Goal: Task Accomplishment & Management: Manage account settings

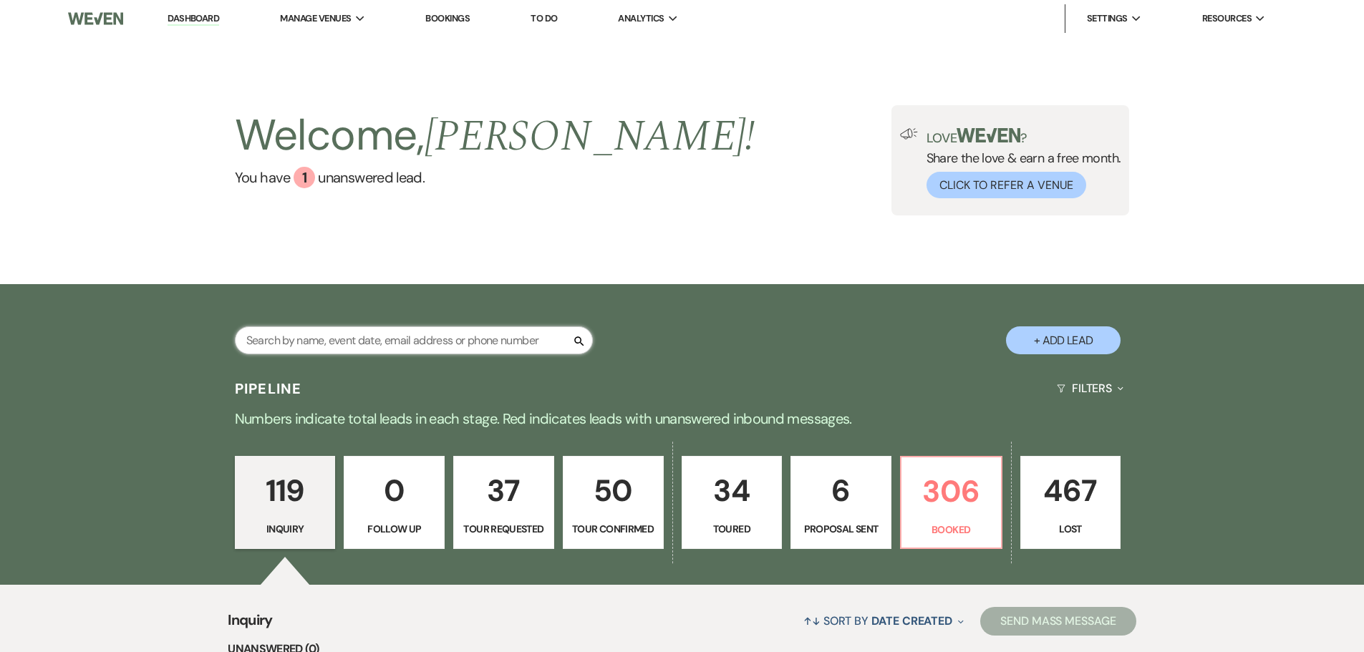
click at [426, 347] on input "text" at bounding box center [414, 341] width 358 height 28
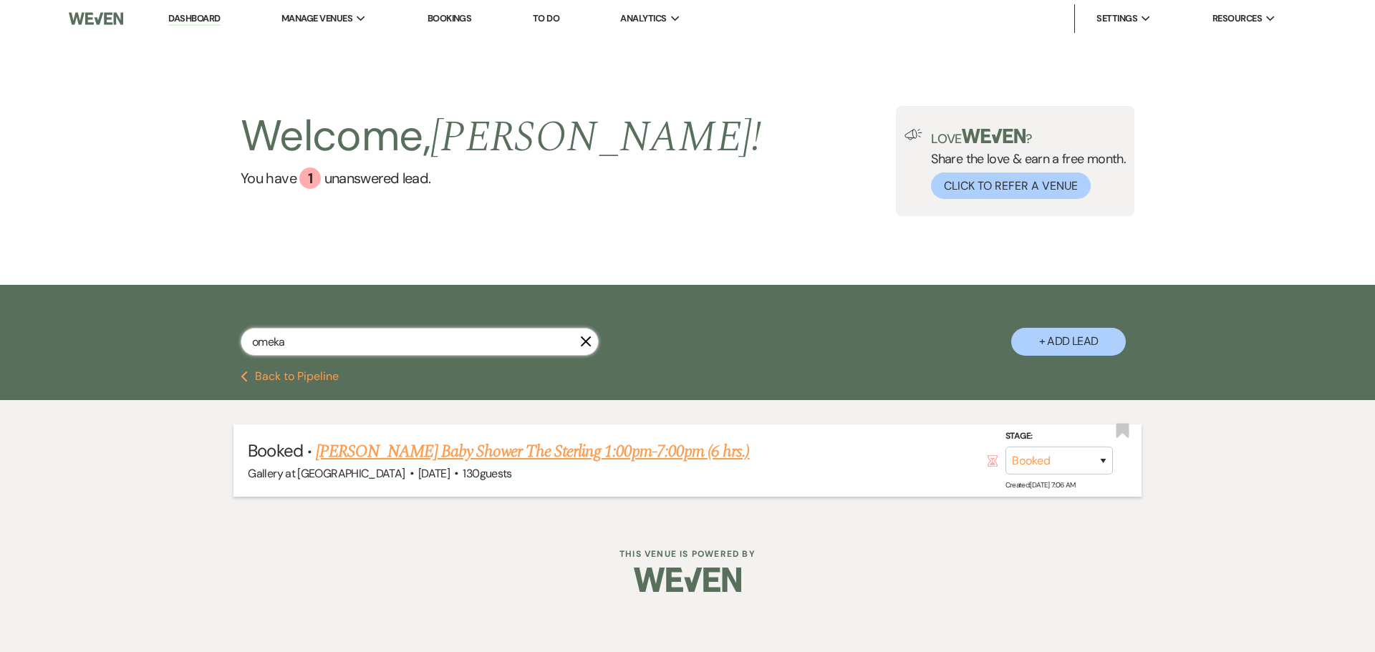
type input "omeka"
click at [498, 447] on link "[PERSON_NAME] Baby Shower The Sterling 1:00pm-7:00pm (6 hrs.)" at bounding box center [532, 452] width 433 height 26
select select "5"
select select "3"
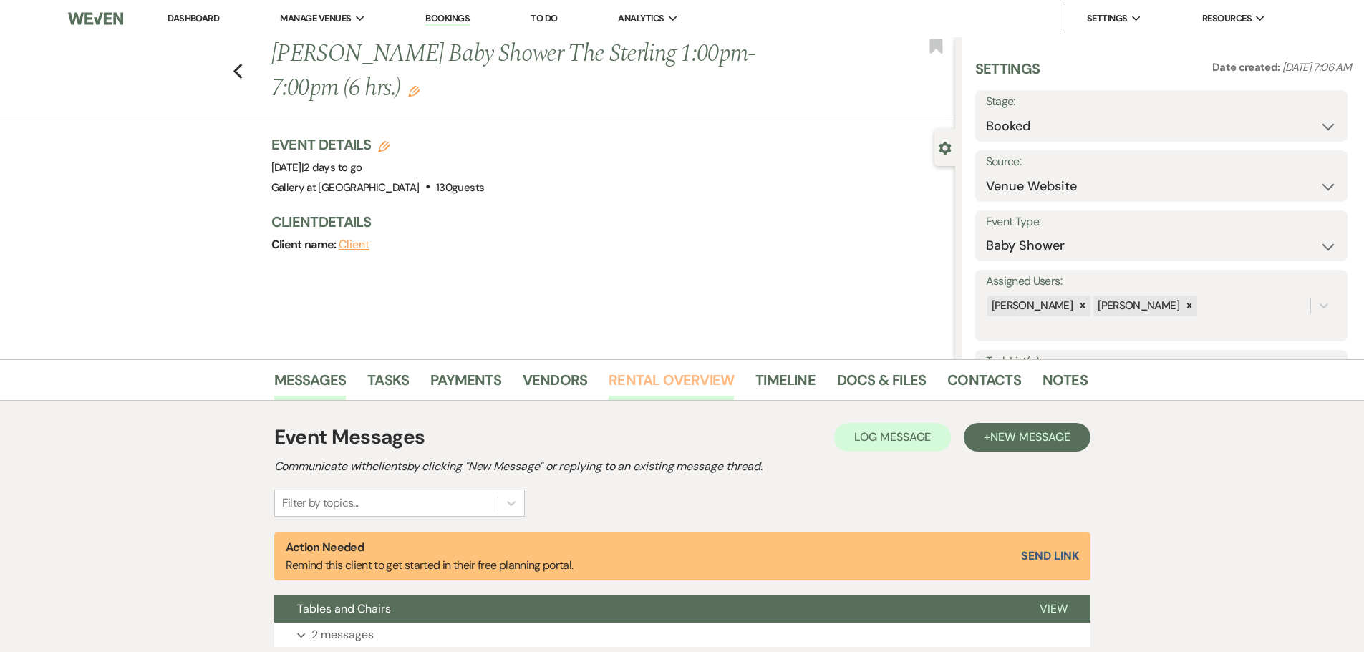
click at [692, 372] on link "Rental Overview" at bounding box center [671, 385] width 125 height 32
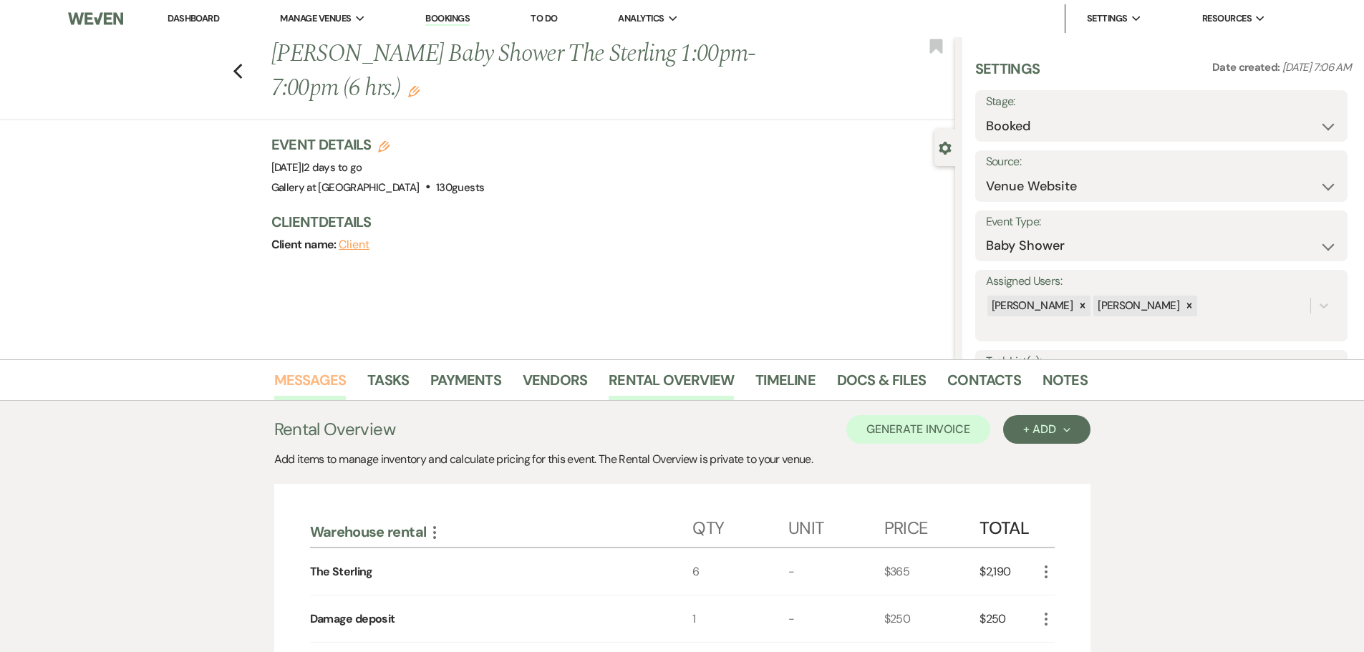
click at [318, 383] on link "Messages" at bounding box center [310, 385] width 72 height 32
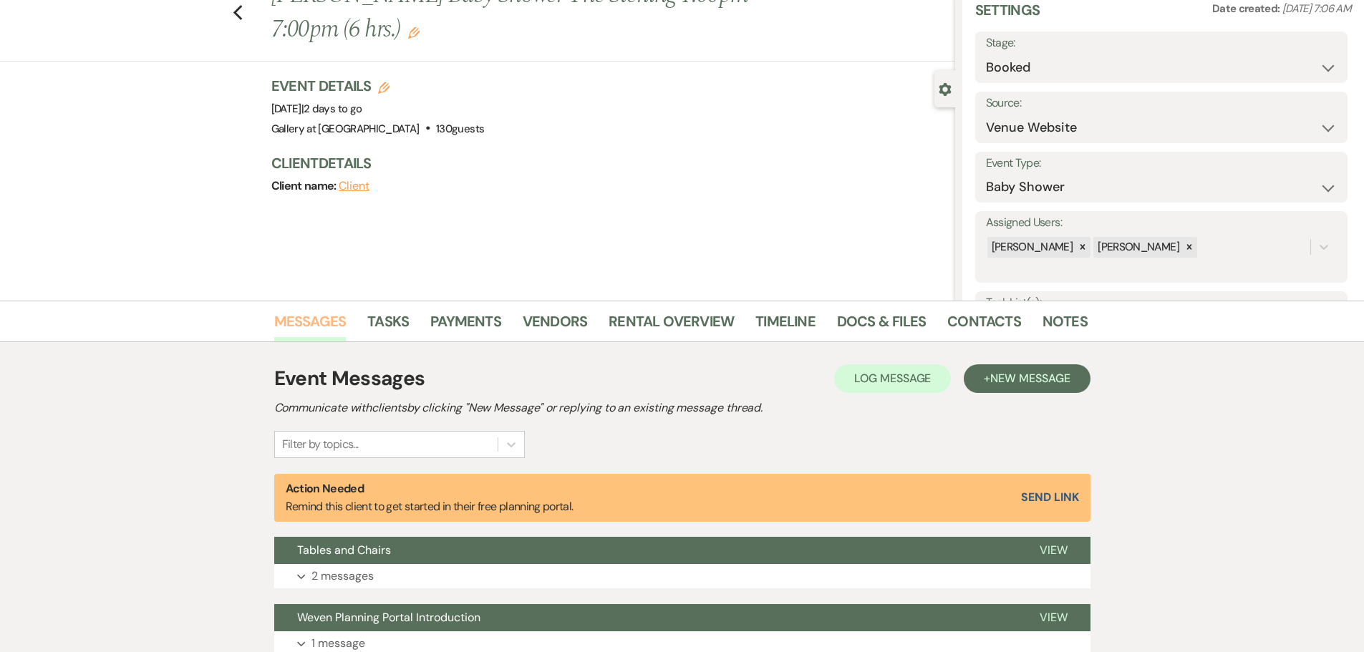
scroll to position [286, 0]
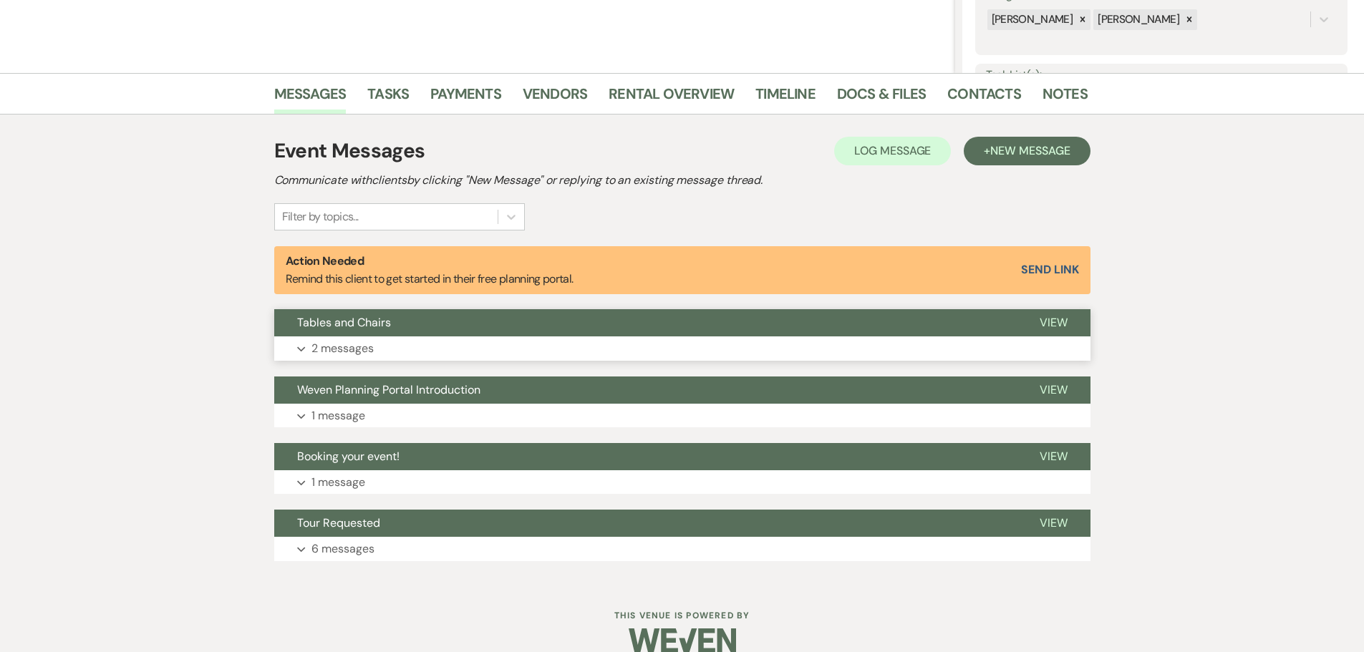
click at [424, 322] on button "Tables and Chairs" at bounding box center [645, 322] width 743 height 27
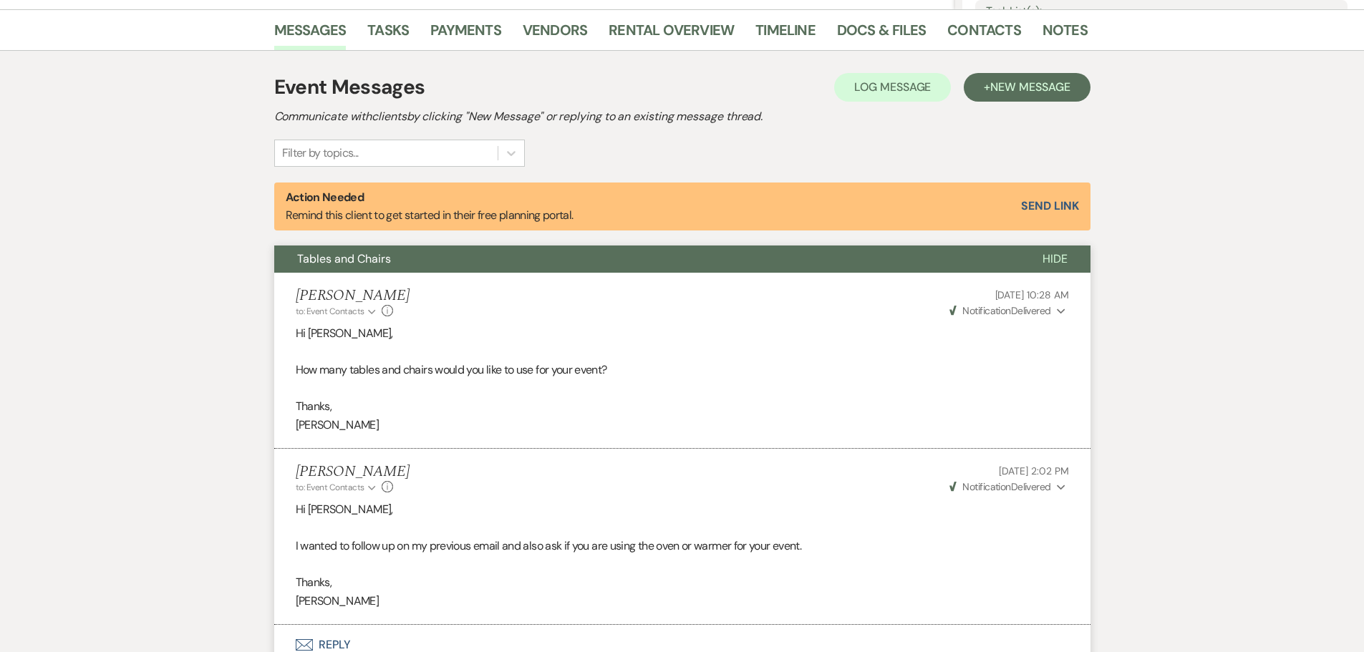
scroll to position [573, 0]
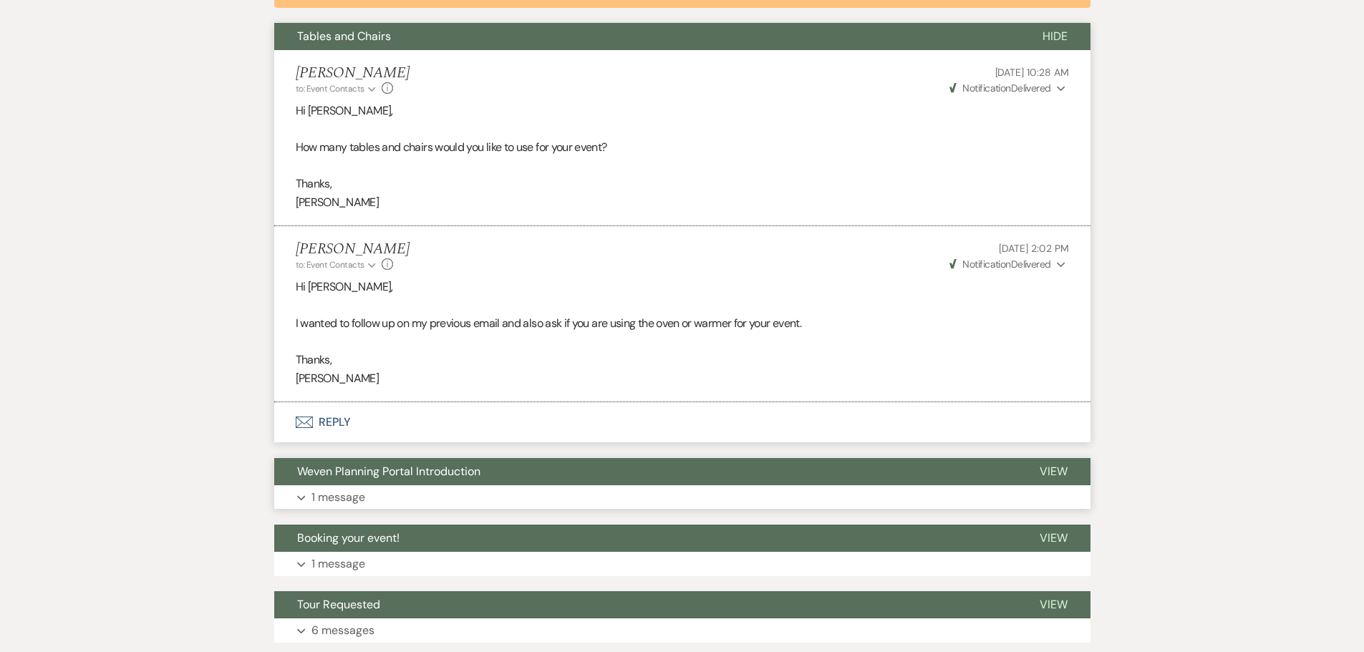
click at [421, 483] on button "Weven Planning Portal Introduction" at bounding box center [645, 471] width 743 height 27
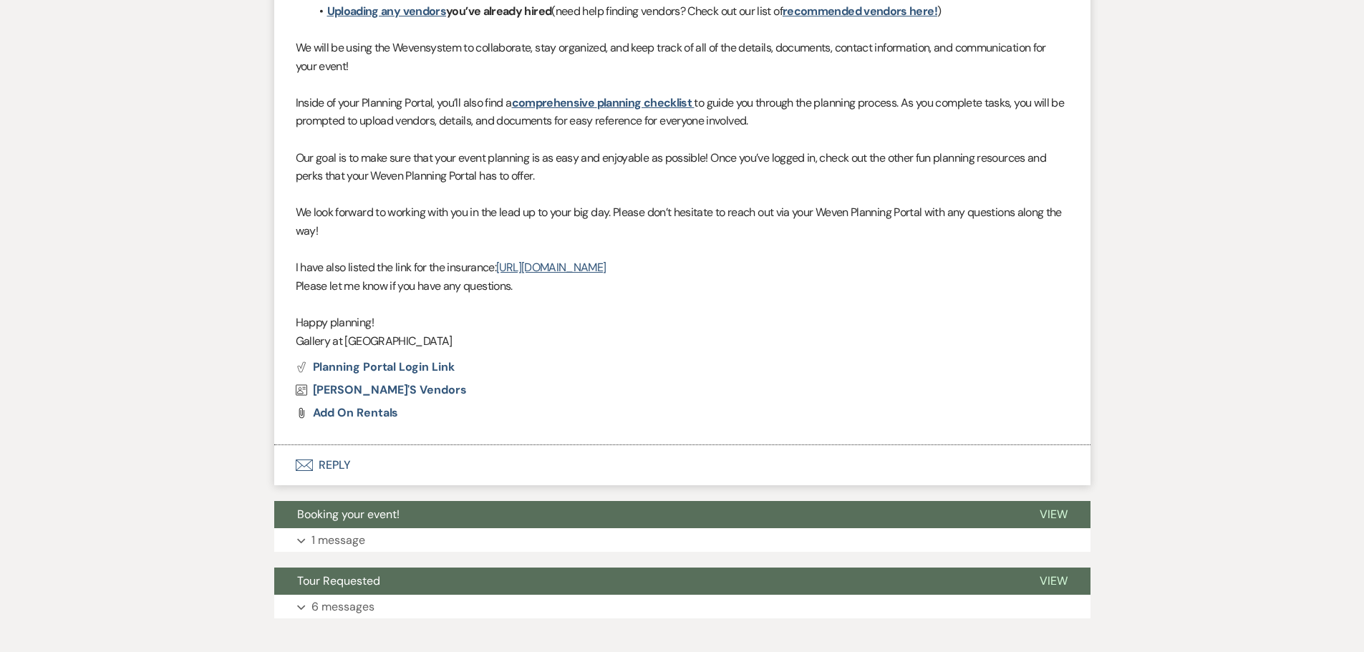
scroll to position [1298, 0]
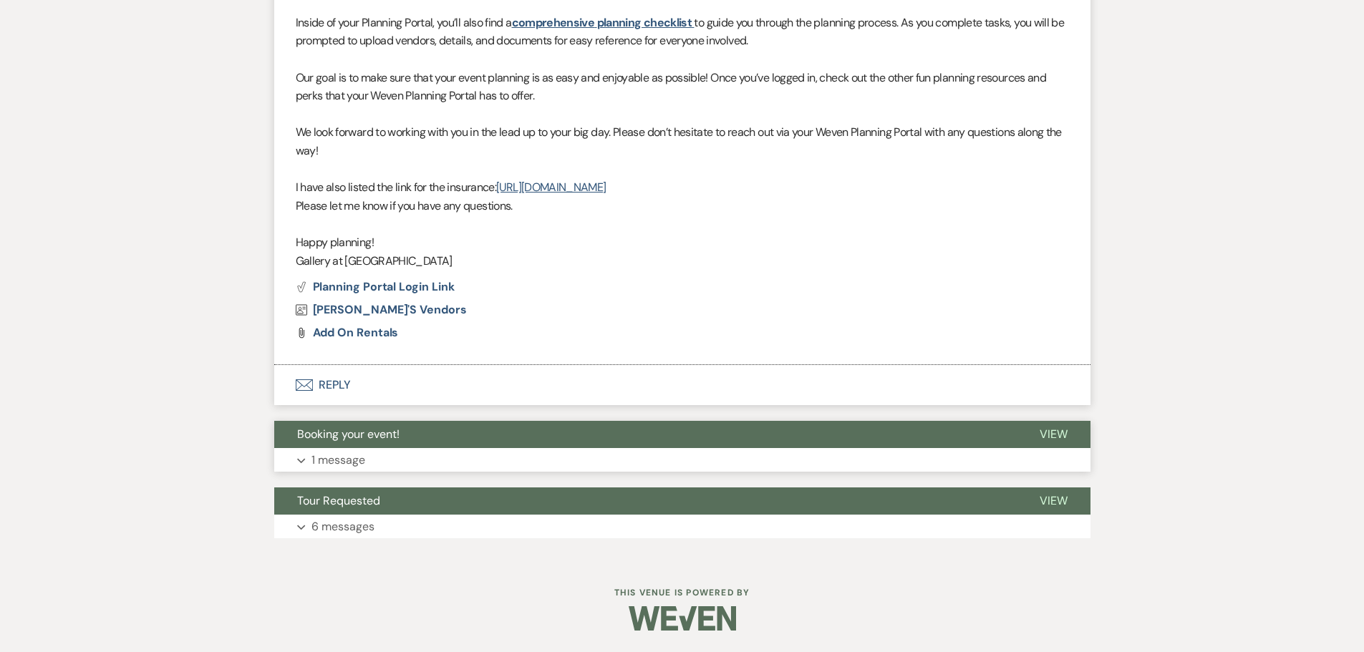
click at [387, 445] on button "Booking your event!" at bounding box center [645, 434] width 743 height 27
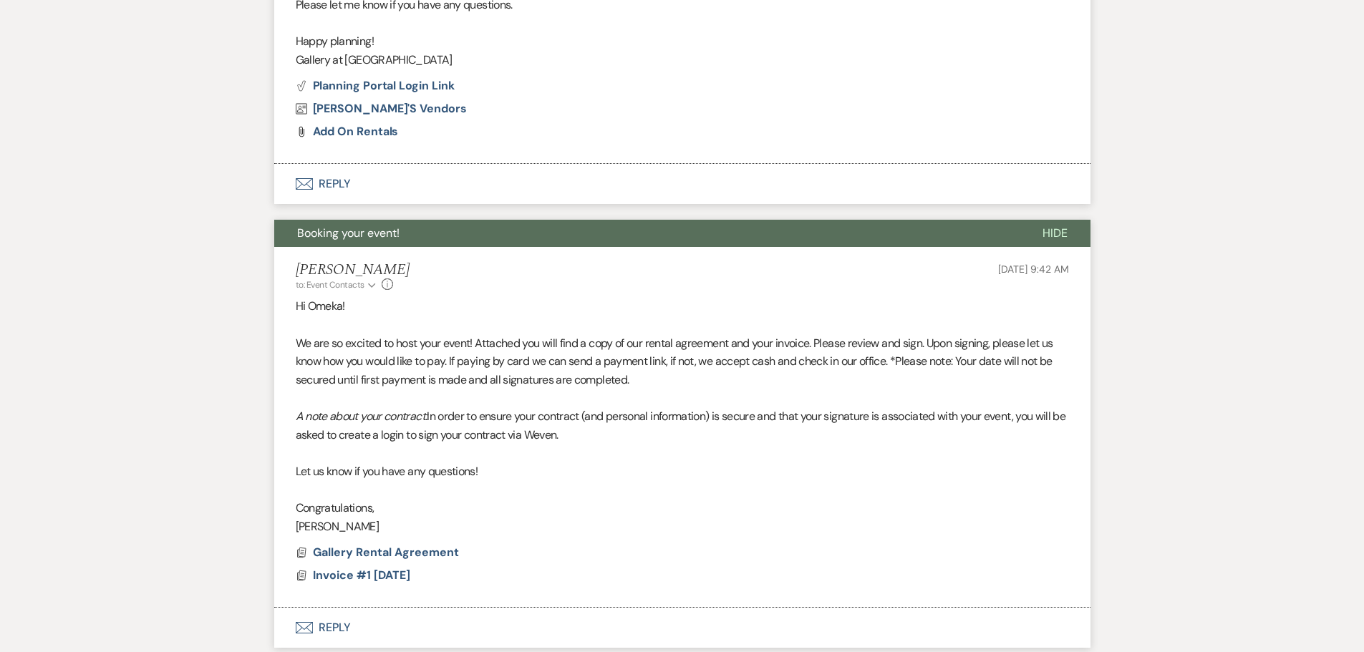
scroll to position [1656, 0]
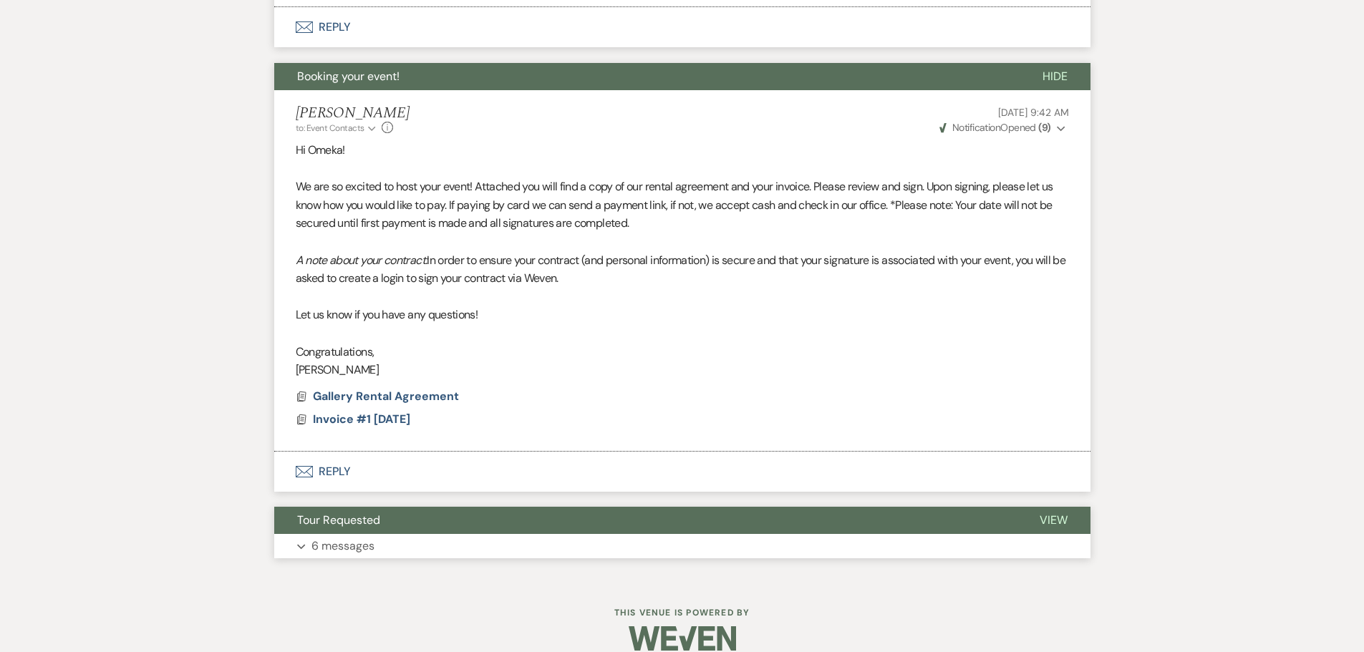
click at [426, 536] on button "Expand 6 messages" at bounding box center [682, 546] width 816 height 24
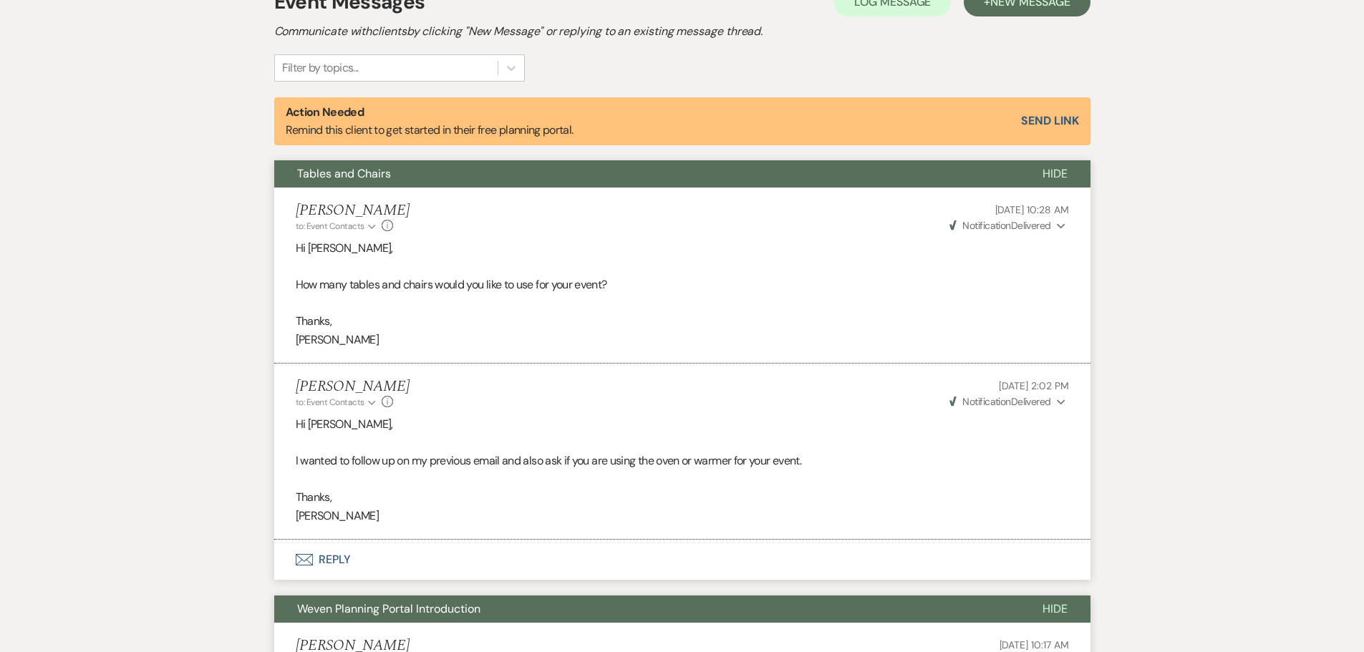
scroll to position [556, 0]
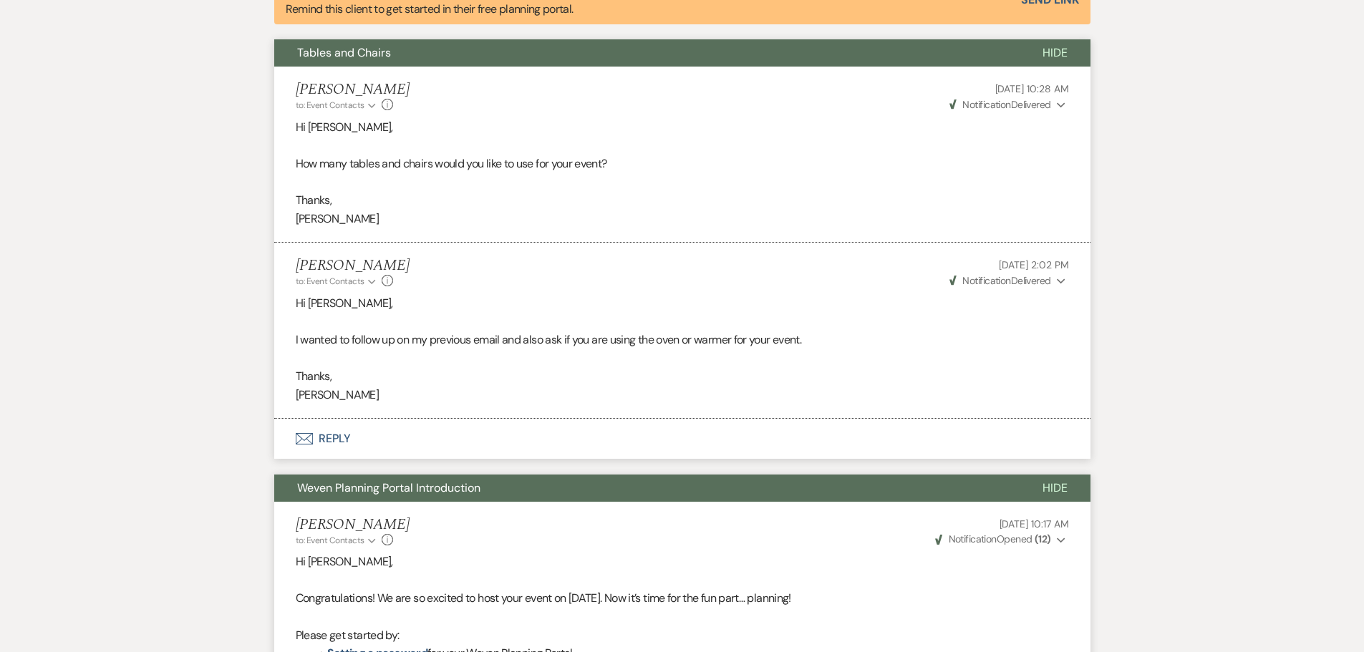
click at [987, 283] on span "Notification" at bounding box center [986, 280] width 48 height 13
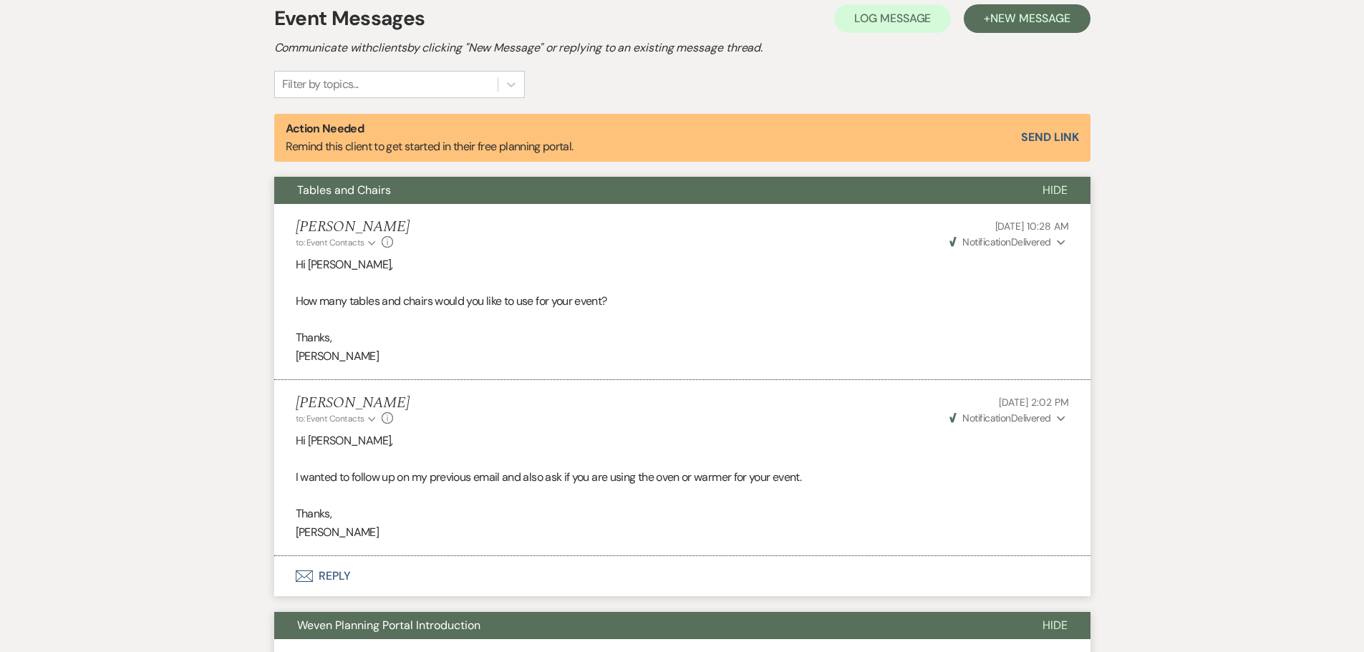
scroll to position [413, 0]
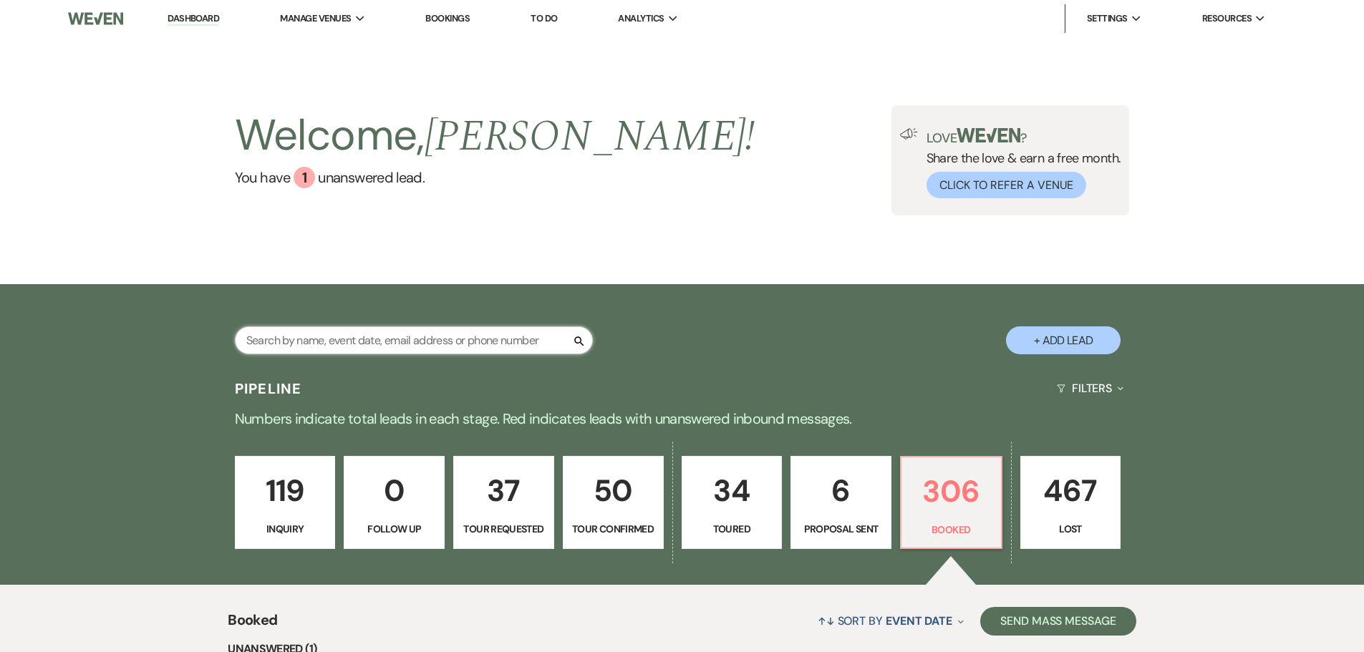
click at [327, 340] on input "text" at bounding box center [414, 341] width 358 height 28
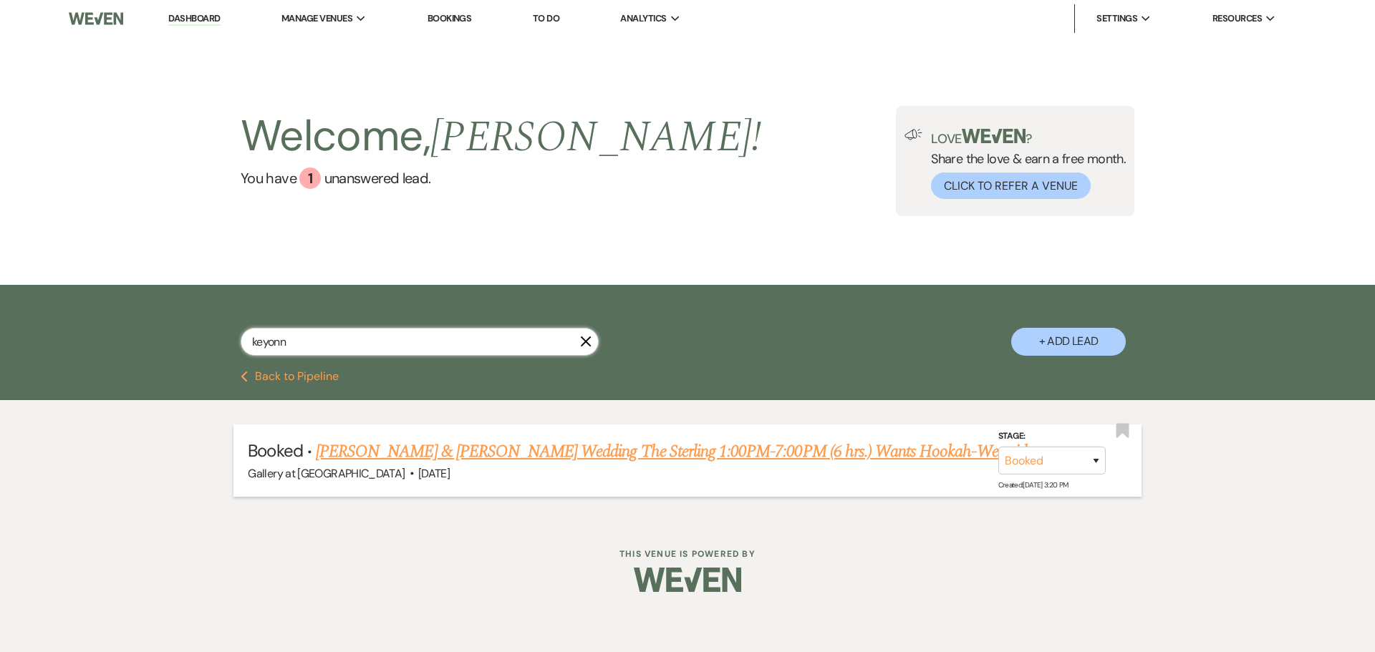
type input "keyonn"
click at [682, 450] on link "Crystal Cox & Keyonn Hopkins Wedding The Sterling 1:00PM-7:00PM (6 hrs.) Wants …" at bounding box center [681, 452] width 730 height 26
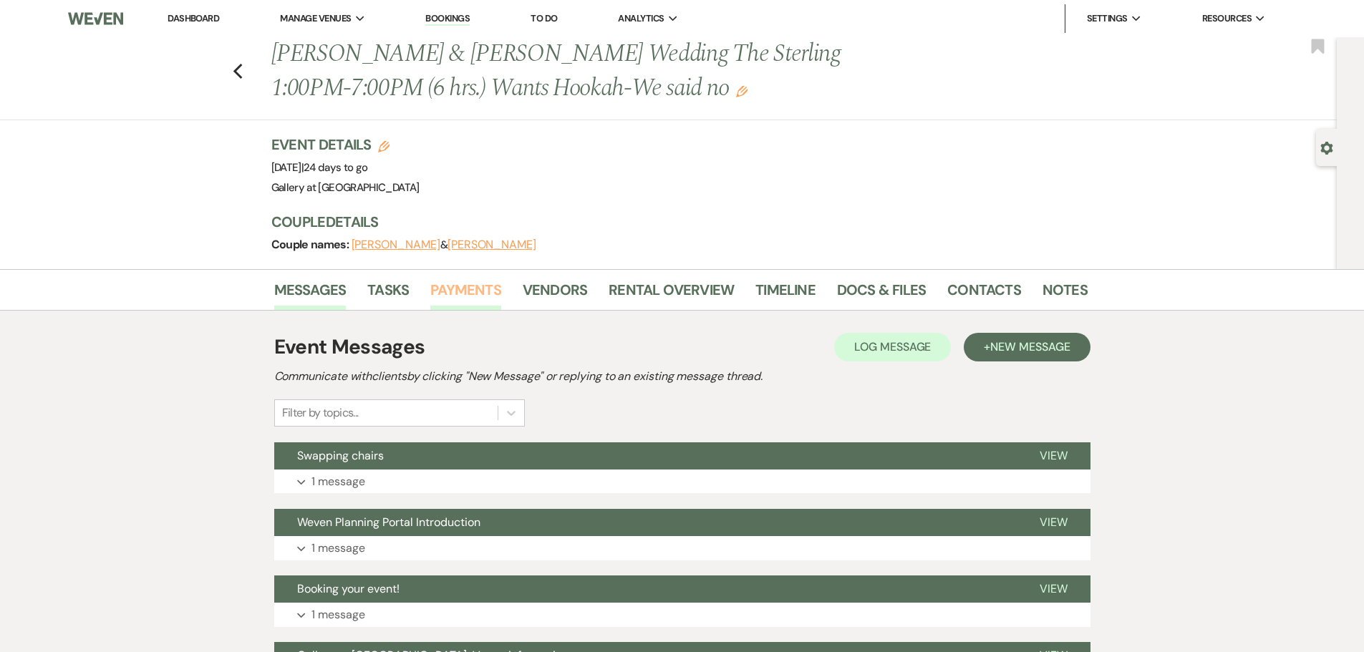
click at [462, 289] on link "Payments" at bounding box center [465, 295] width 71 height 32
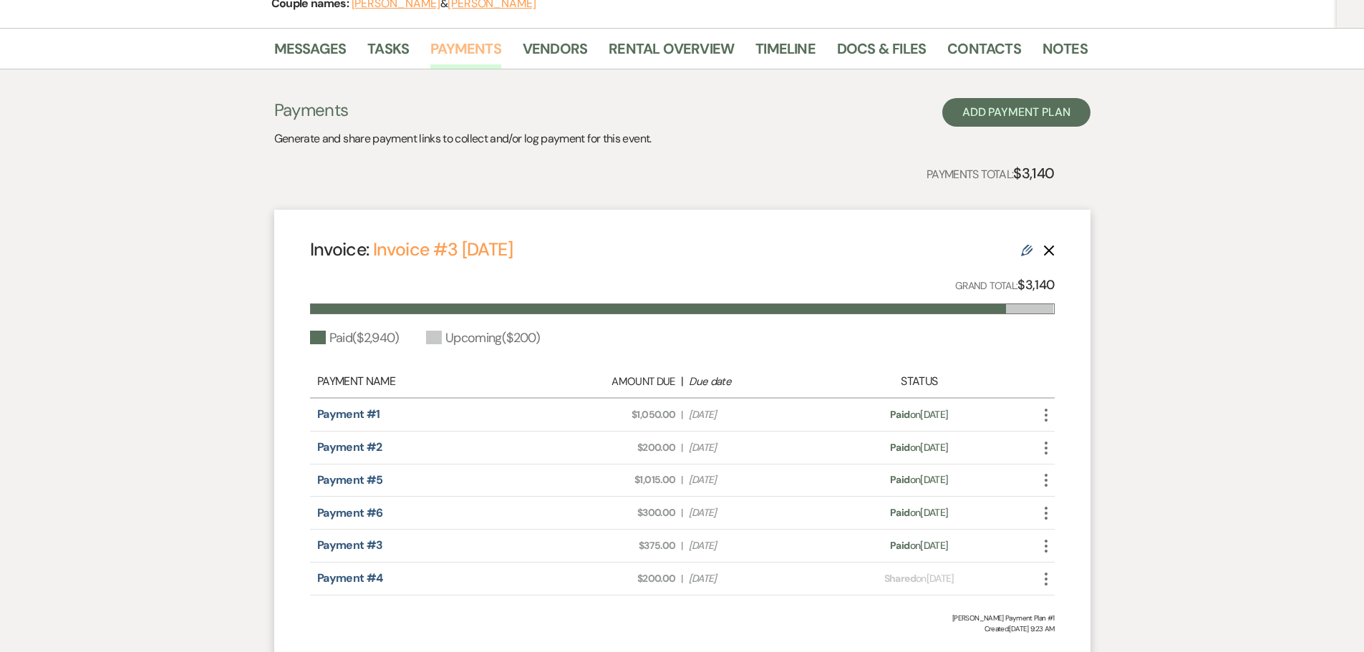
scroll to position [357, 0]
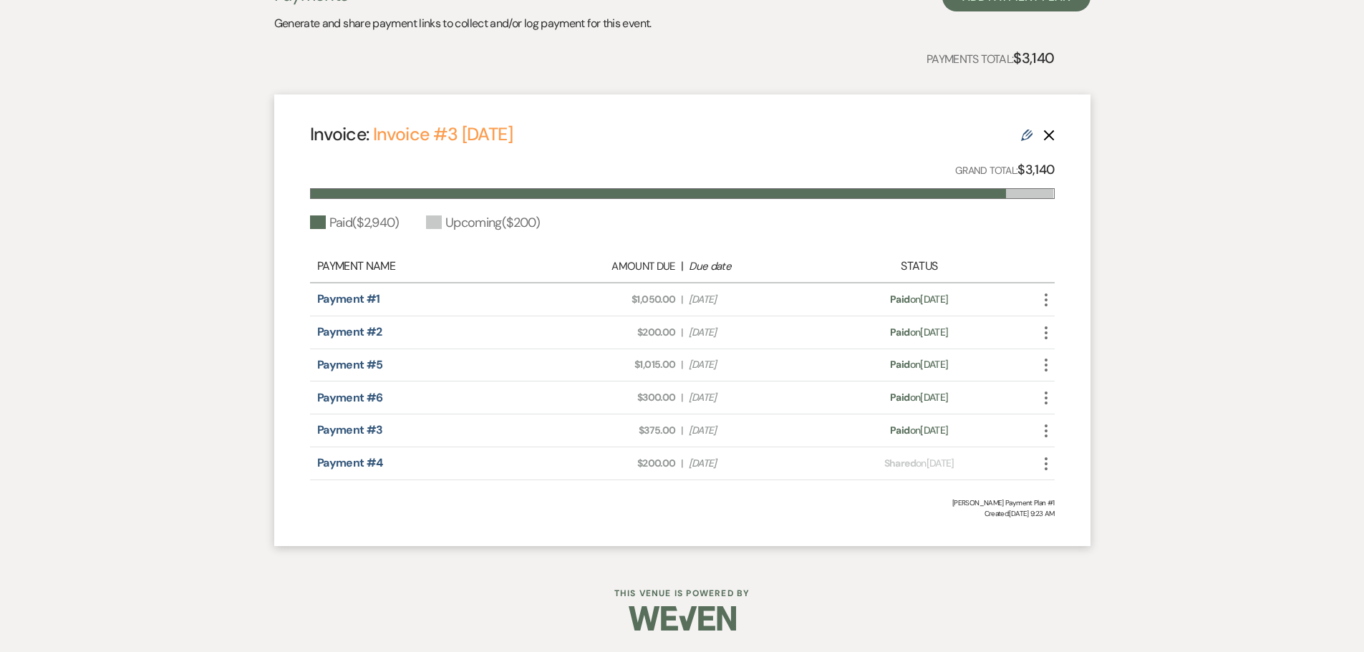
click at [1047, 467] on icon "More" at bounding box center [1046, 463] width 17 height 17
click at [1078, 542] on button "Check Mark Mark as Paid" at bounding box center [1110, 540] width 145 height 24
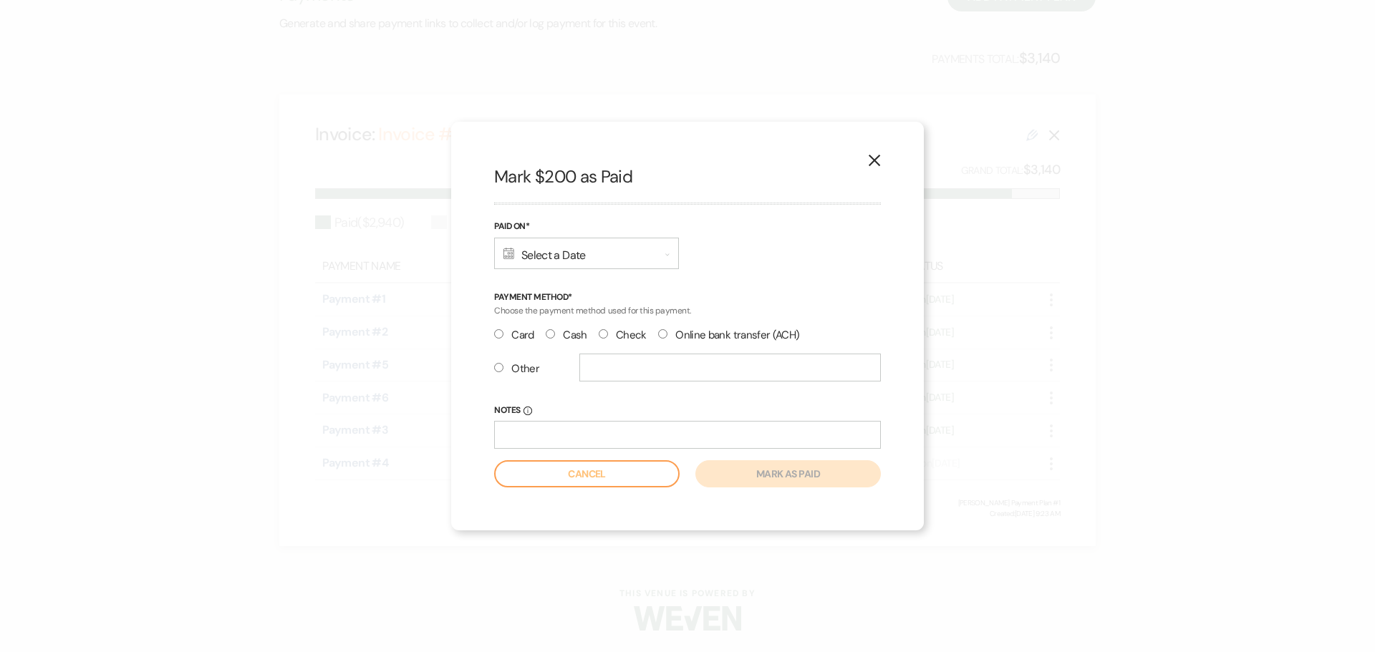
click at [502, 253] on div "Calendar Select a Date Expand" at bounding box center [586, 254] width 185 height 32
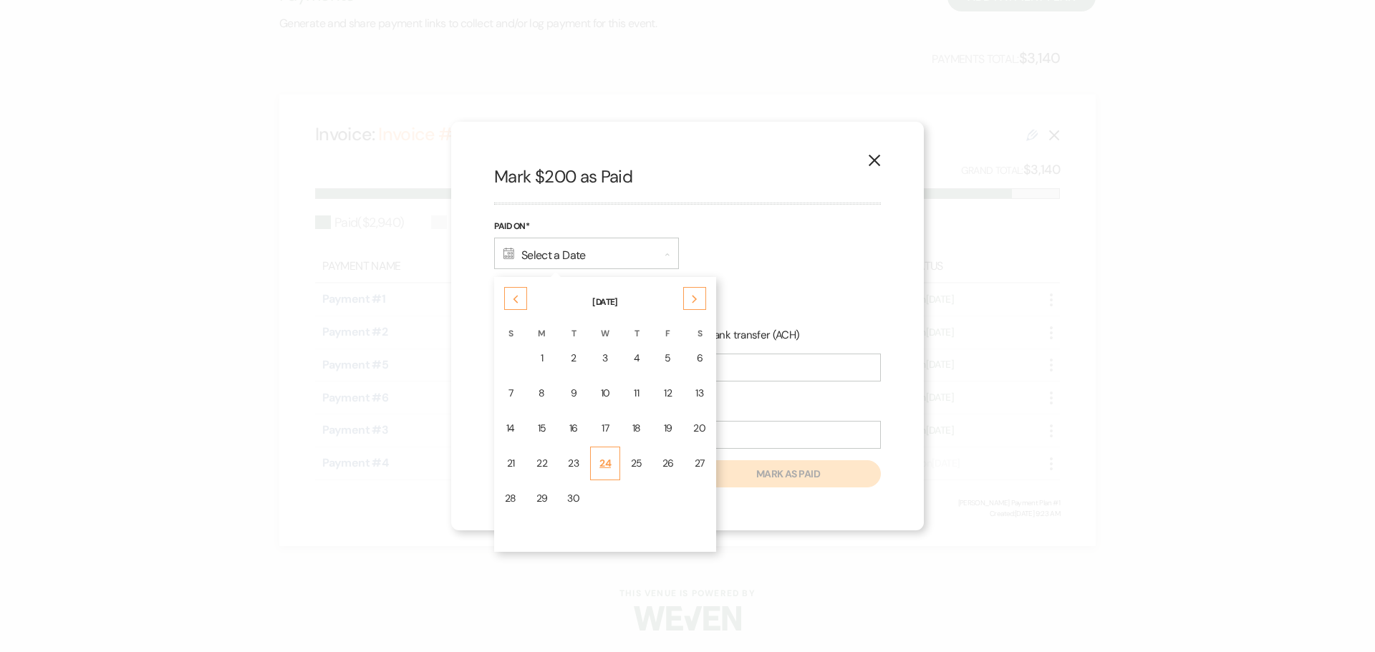
click at [602, 466] on div "24" at bounding box center [604, 463] width 11 height 15
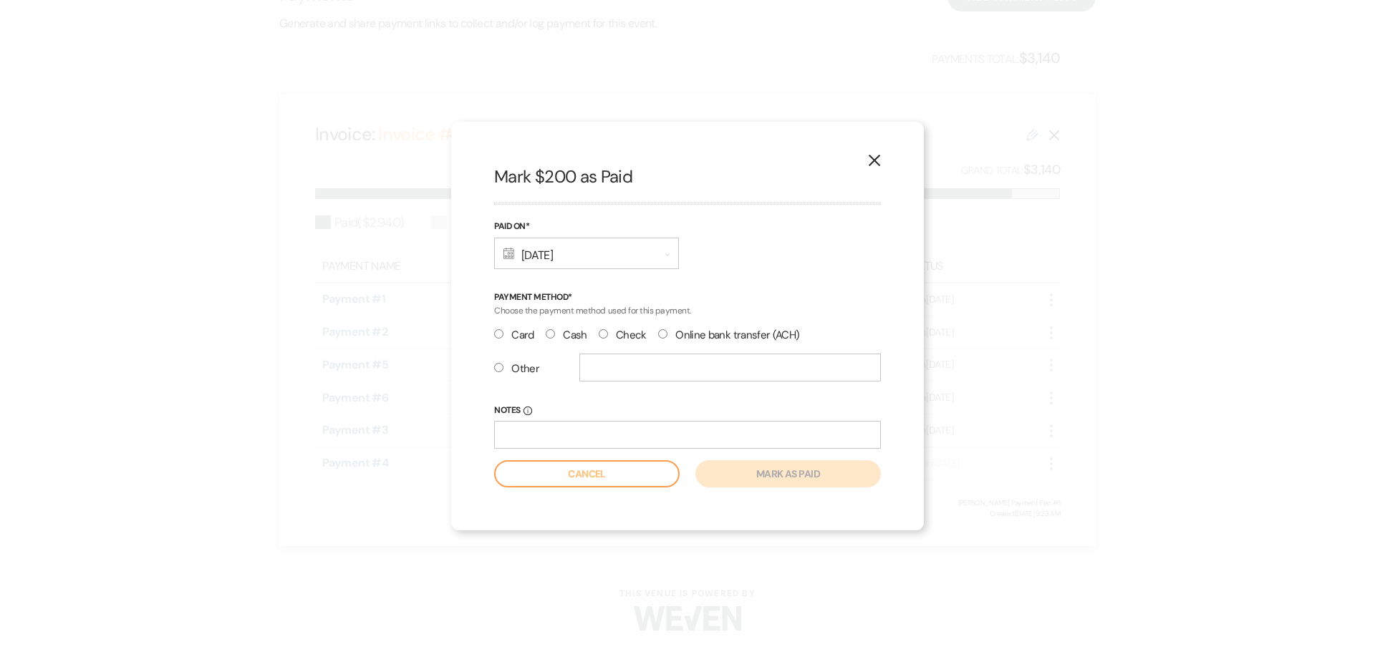
click at [509, 338] on label "Card" at bounding box center [514, 335] width 40 height 19
click at [503, 338] on input "Card" at bounding box center [498, 333] width 9 height 9
radio input "true"
click at [798, 473] on button "Mark as paid" at bounding box center [787, 473] width 185 height 27
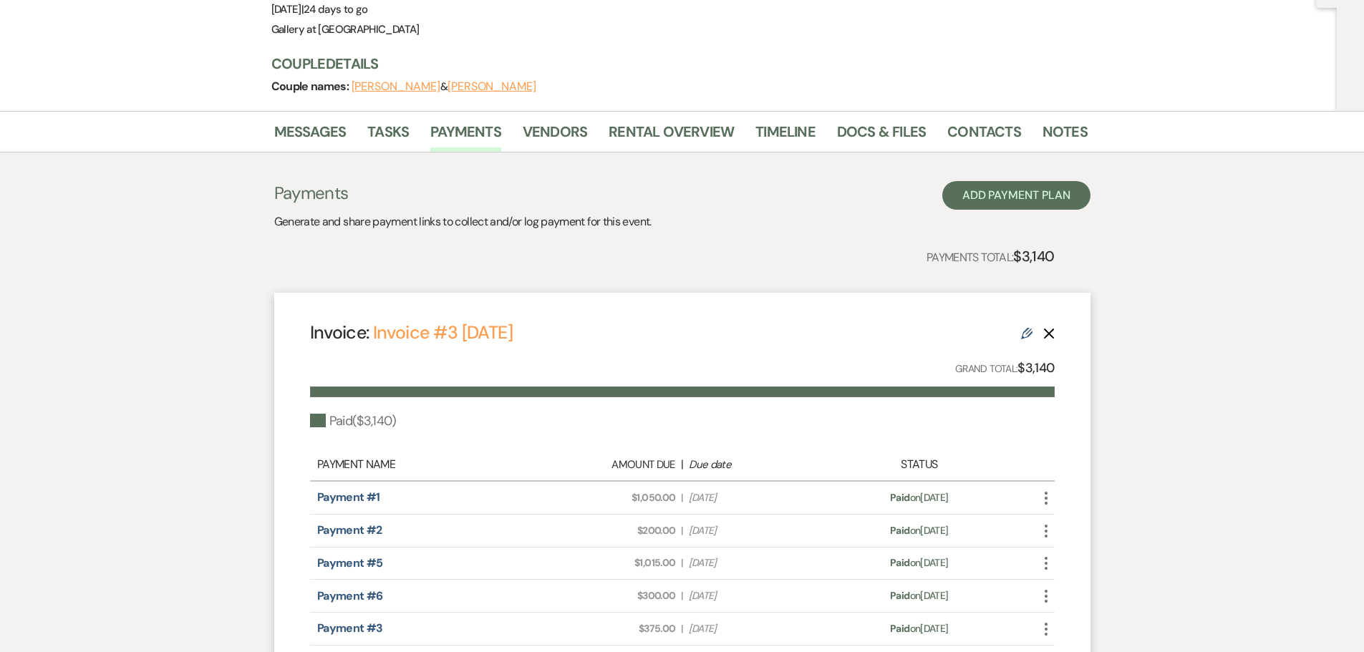
scroll to position [0, 0]
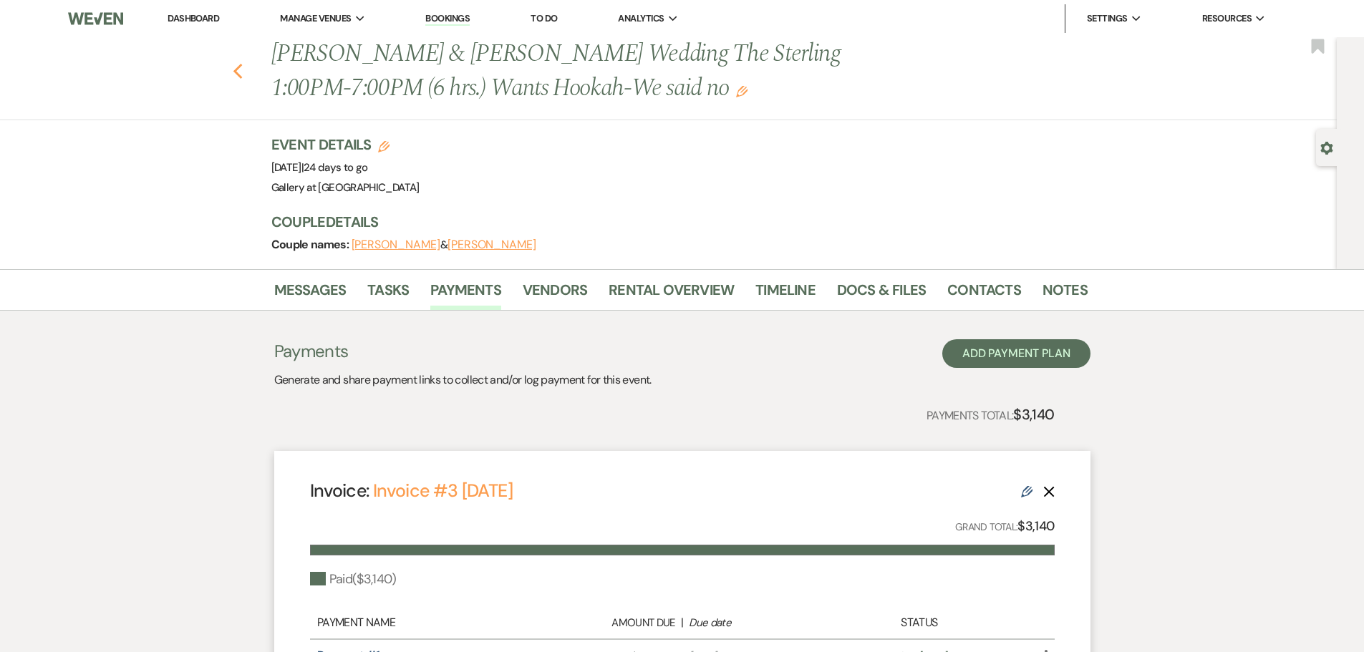
click at [242, 77] on use "button" at bounding box center [237, 72] width 9 height 16
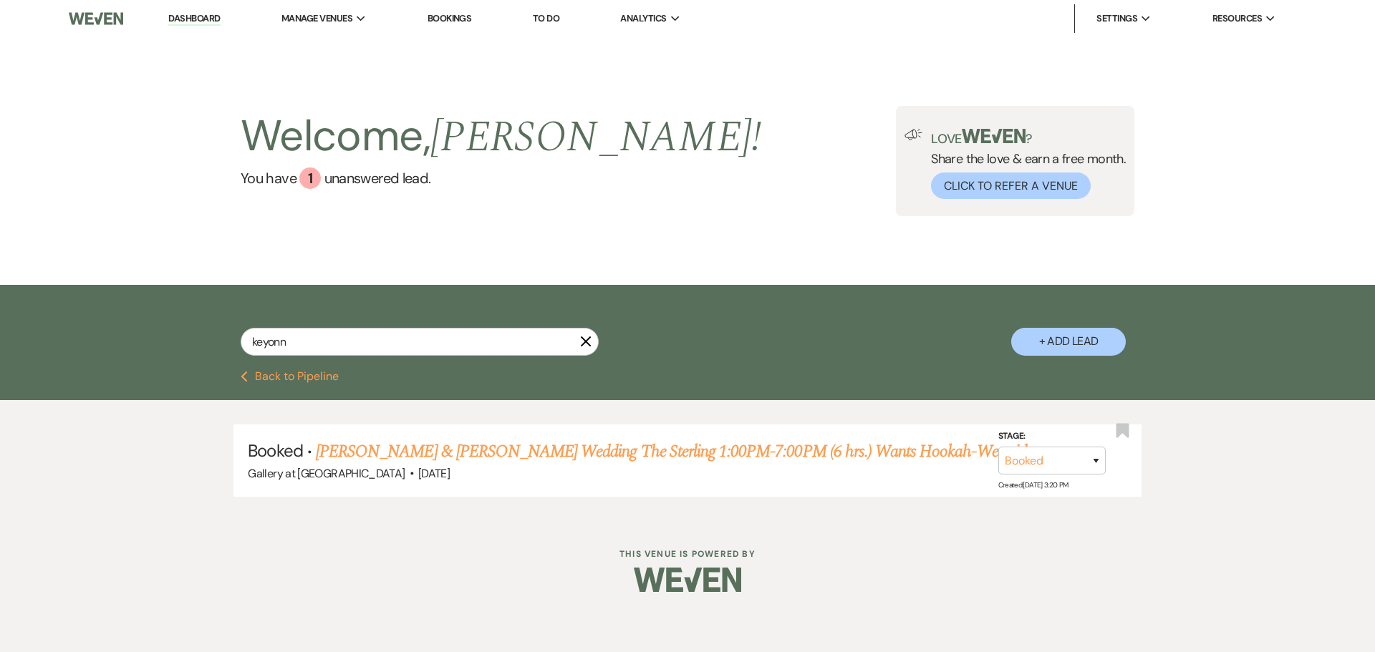
click at [326, 359] on div "keyonn X" at bounding box center [420, 347] width 358 height 39
drag, startPoint x: 320, startPoint y: 346, endPoint x: 140, endPoint y: 347, distance: 179.7
click at [140, 347] on div "keyonn X + Add Lead" at bounding box center [687, 328] width 1375 height 86
type input "christopher"
select select "8"
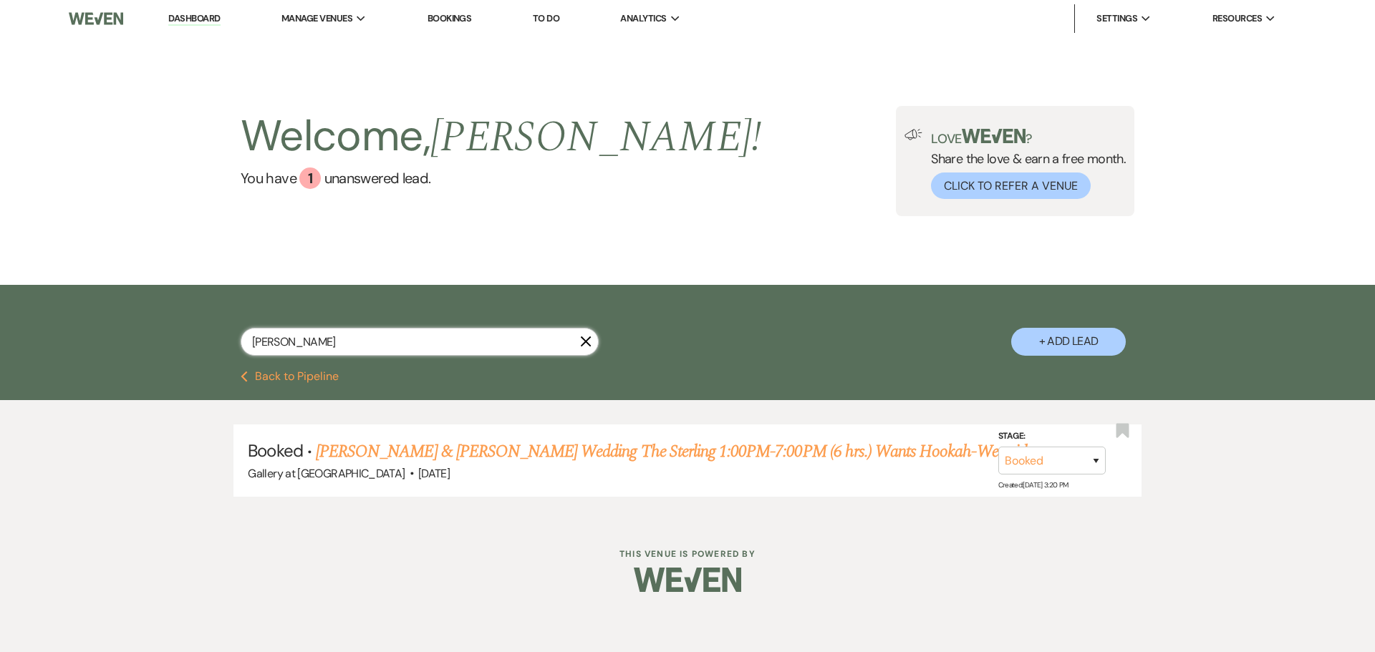
select select "8"
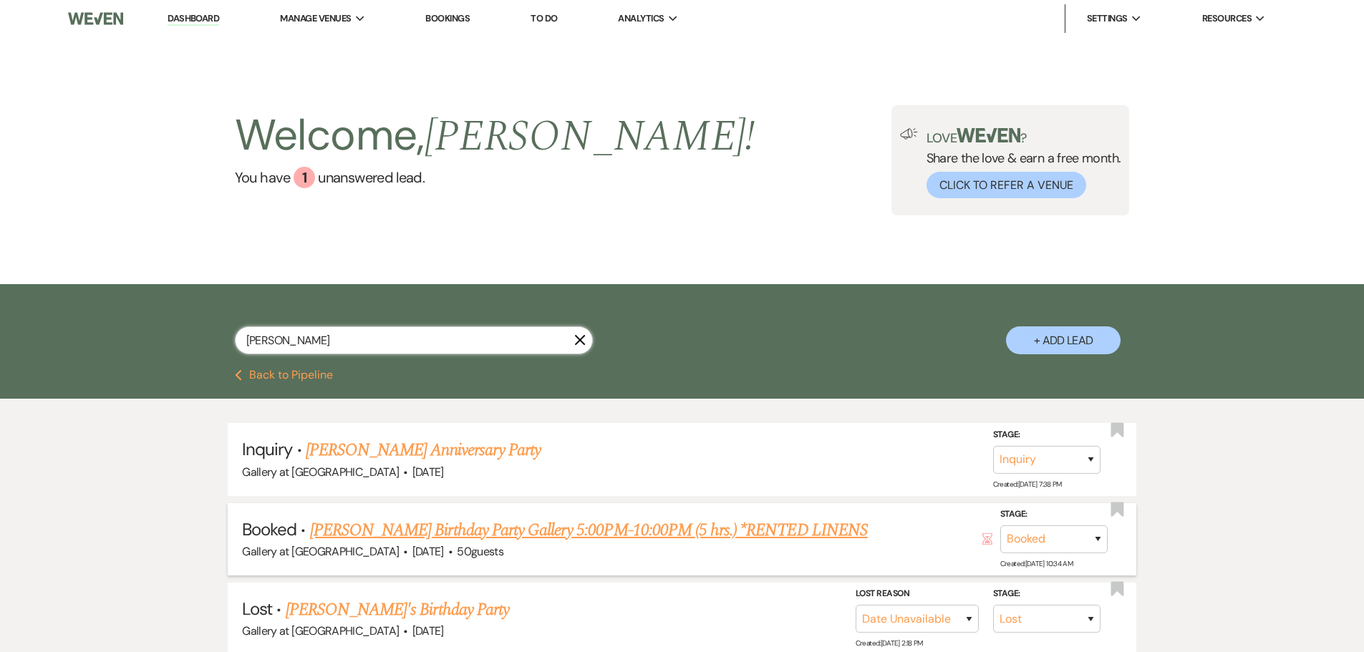
type input "christopher"
click at [414, 526] on link "CHRISTOPHER ADENIYI's Birthday Party Gallery 5:00PM-10:00PM (5 hrs.) *RENTED LI…" at bounding box center [589, 531] width 558 height 26
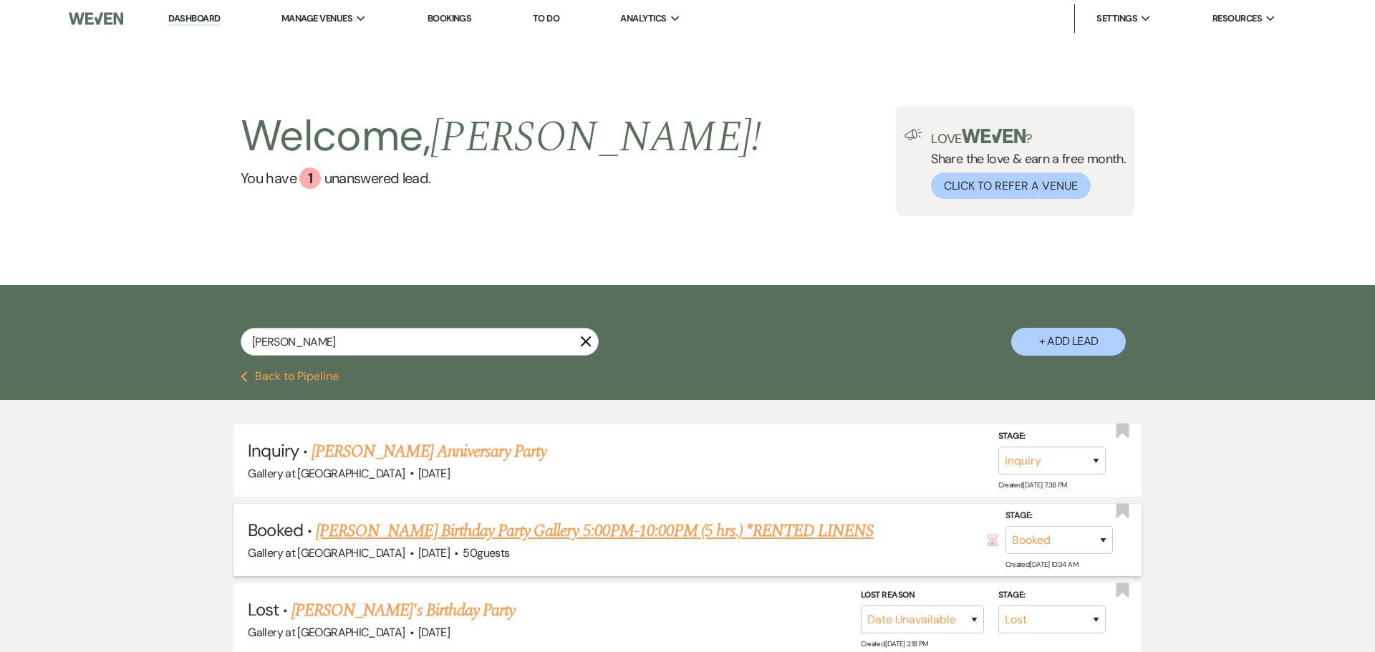
select select "5"
select select "4"
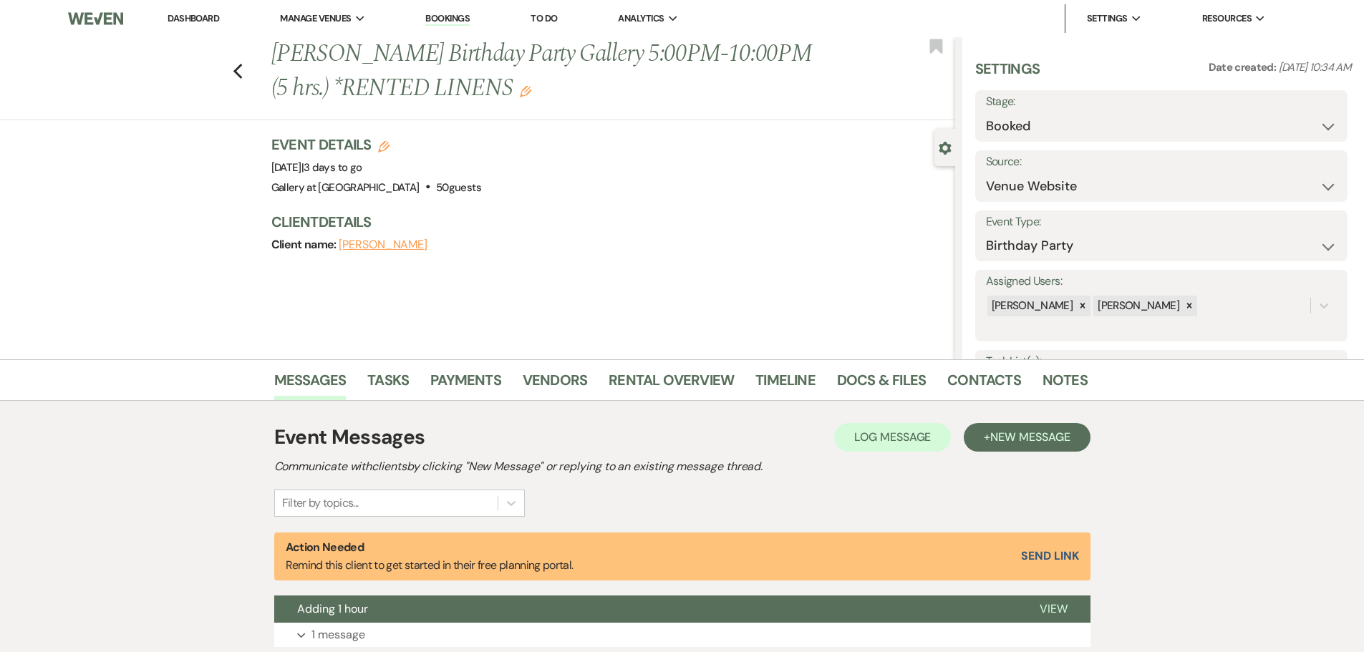
scroll to position [143, 0]
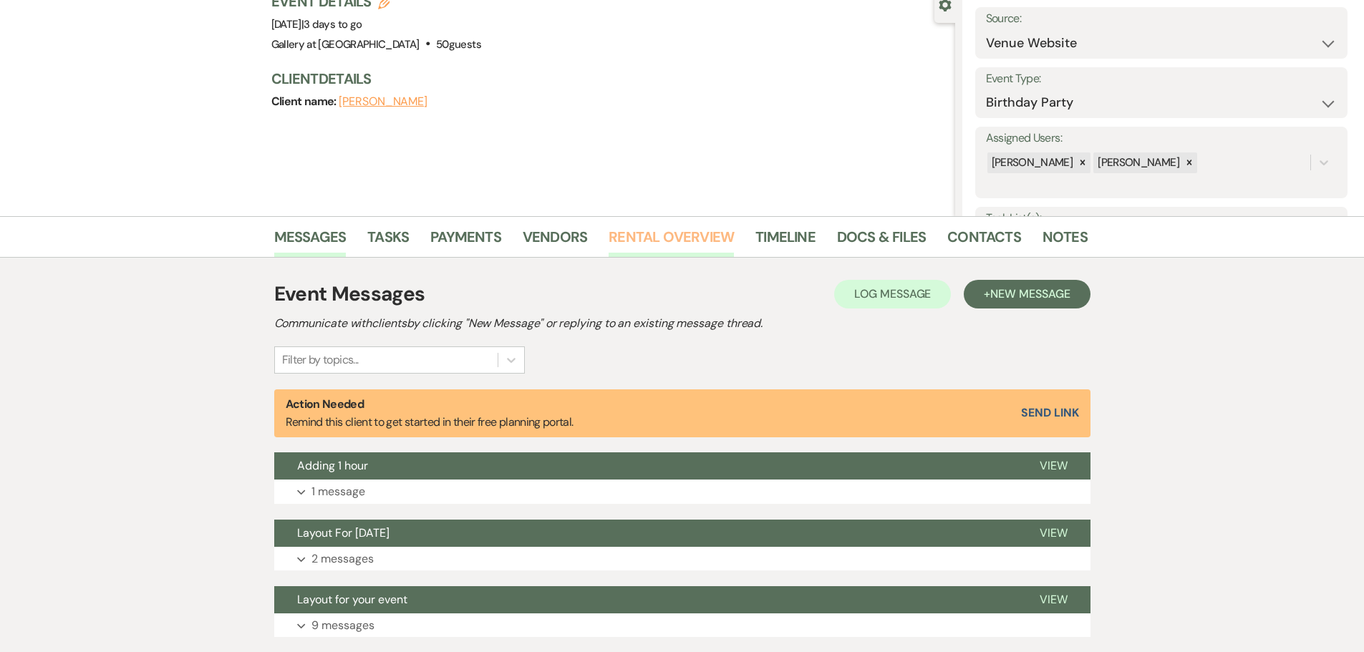
click at [647, 238] on link "Rental Overview" at bounding box center [671, 242] width 125 height 32
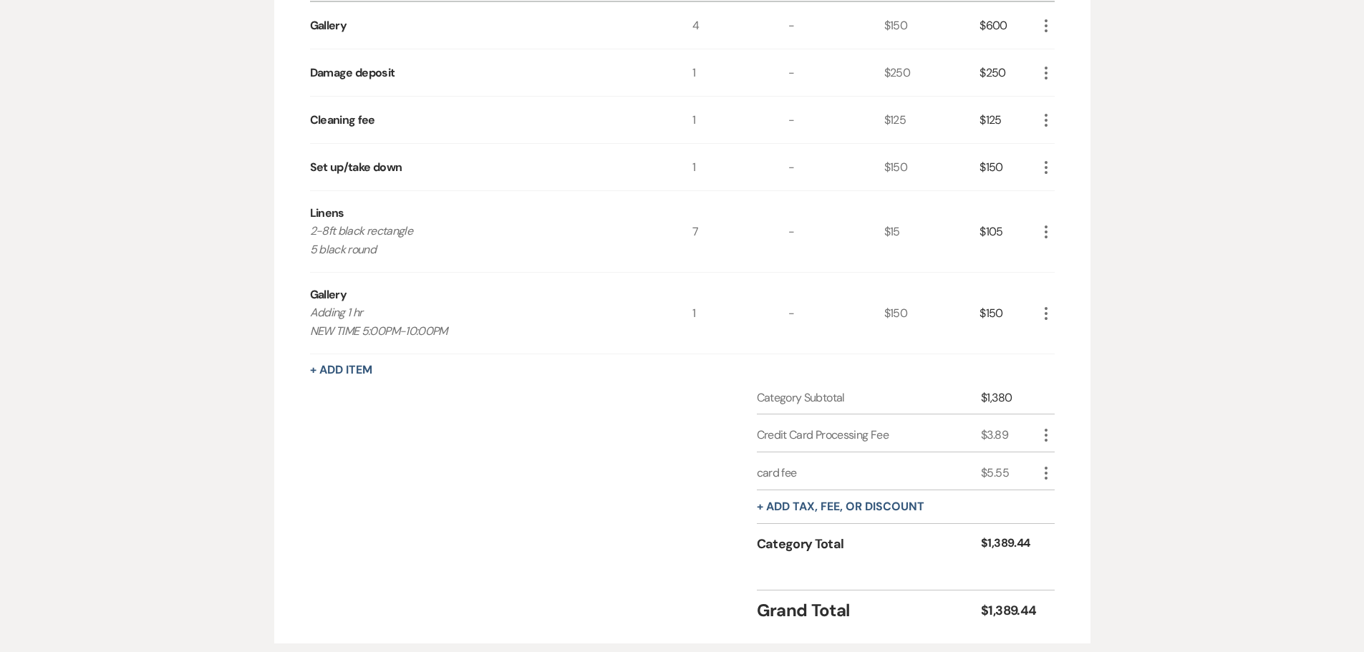
scroll to position [358, 0]
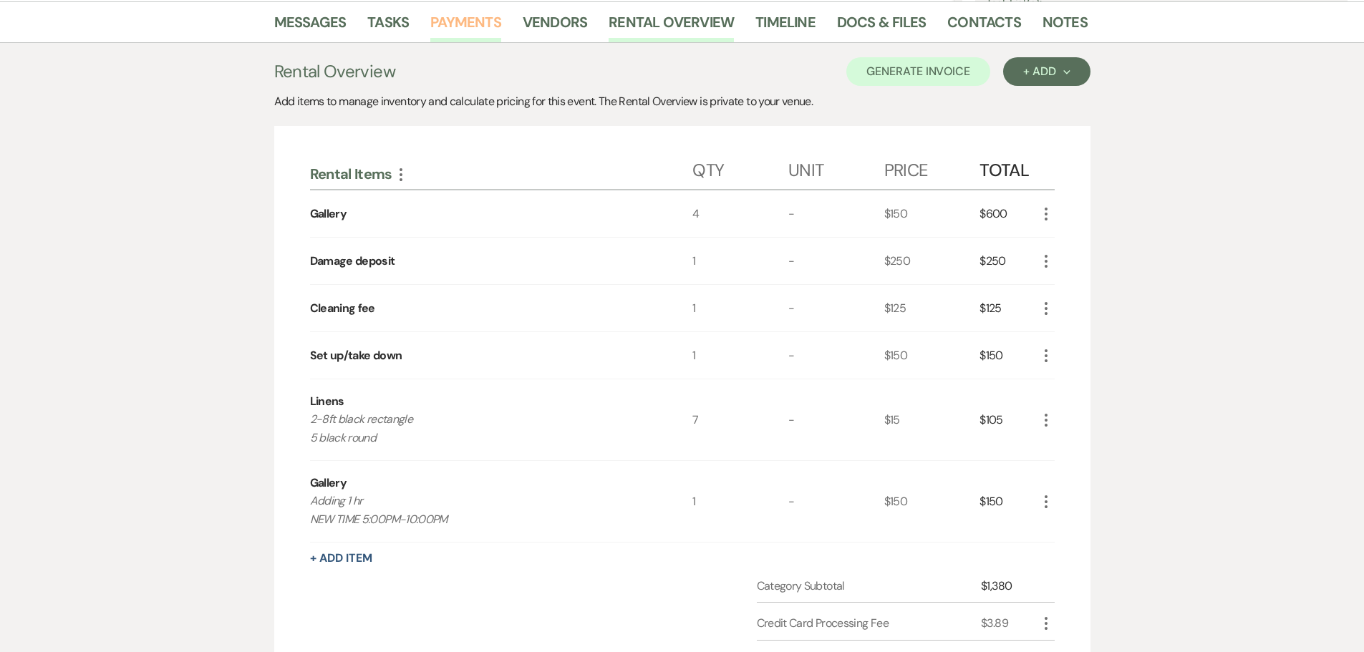
click at [450, 20] on link "Payments" at bounding box center [465, 27] width 71 height 32
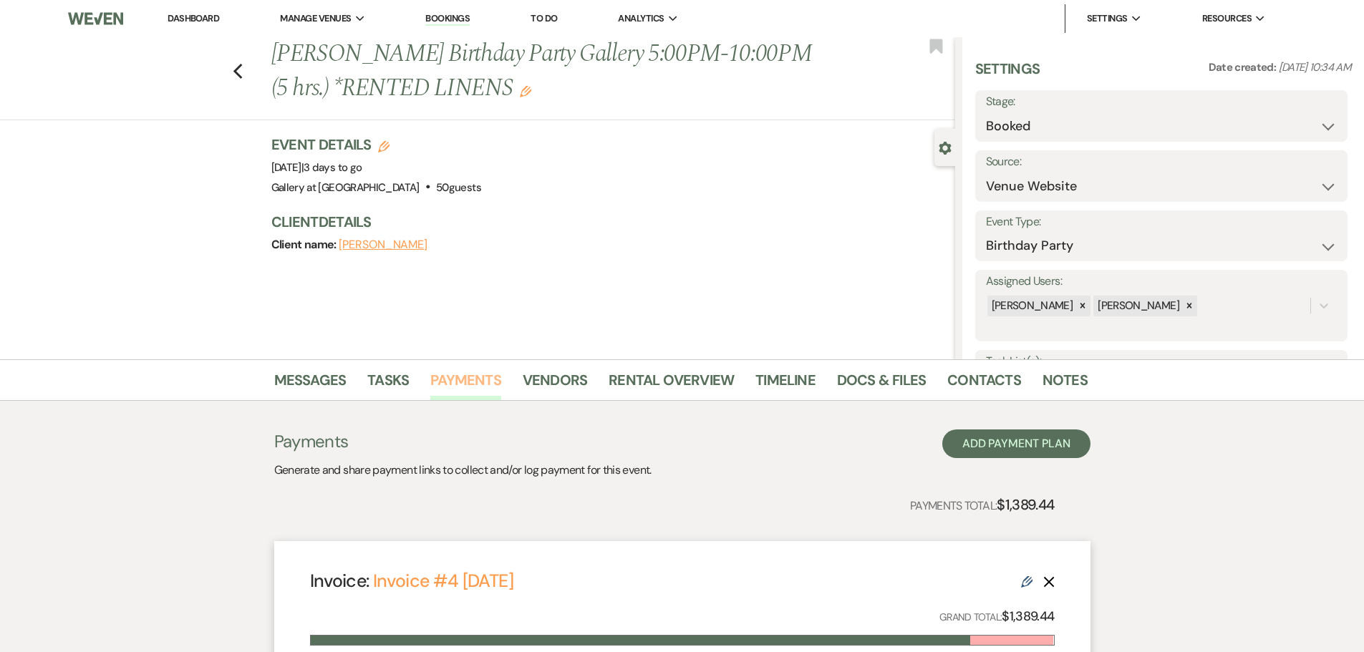
scroll to position [382, 0]
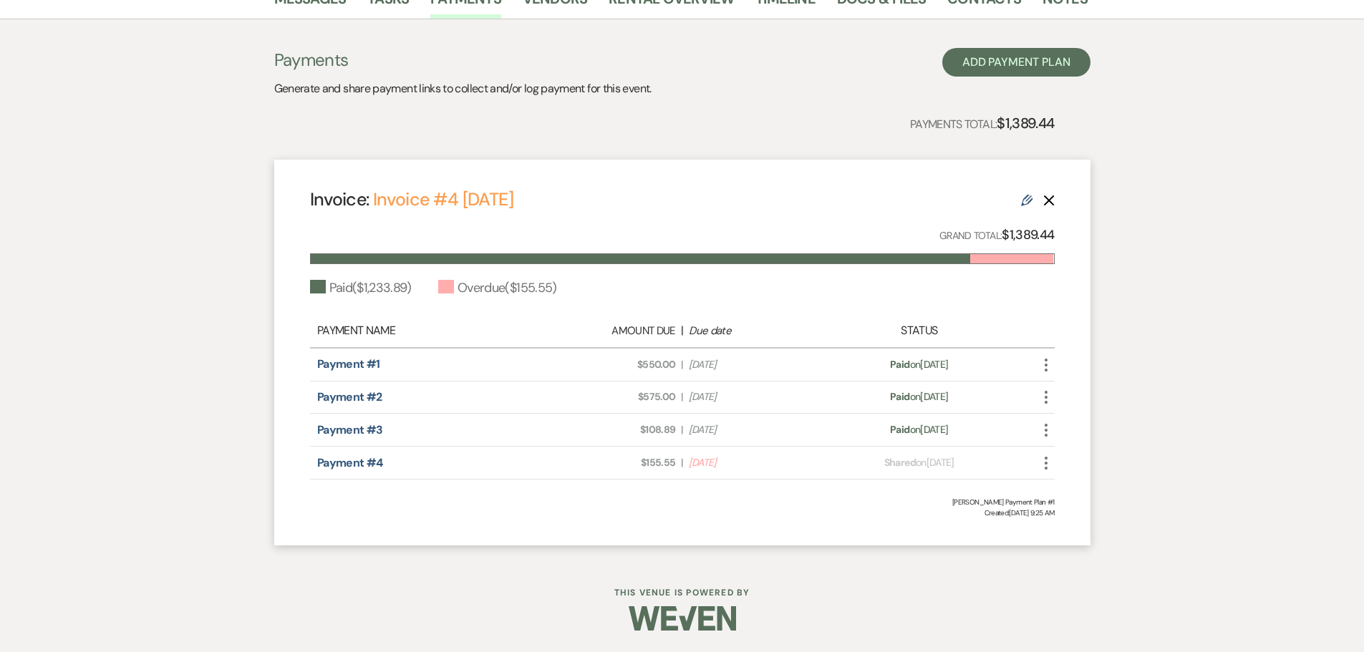
click at [1045, 464] on use "button" at bounding box center [1046, 463] width 3 height 13
click at [1066, 549] on button "Check Mark Mark as Paid" at bounding box center [1110, 540] width 145 height 24
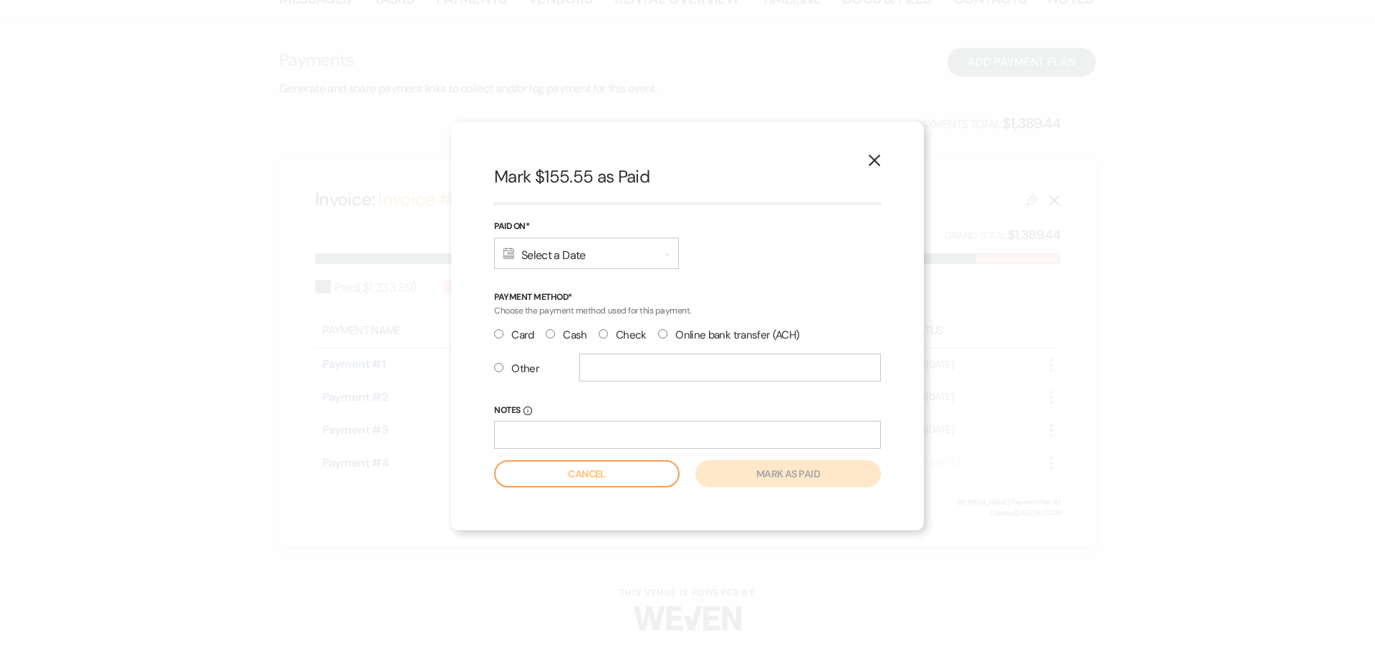
click at [510, 256] on icon "Calendar" at bounding box center [508, 253] width 11 height 11
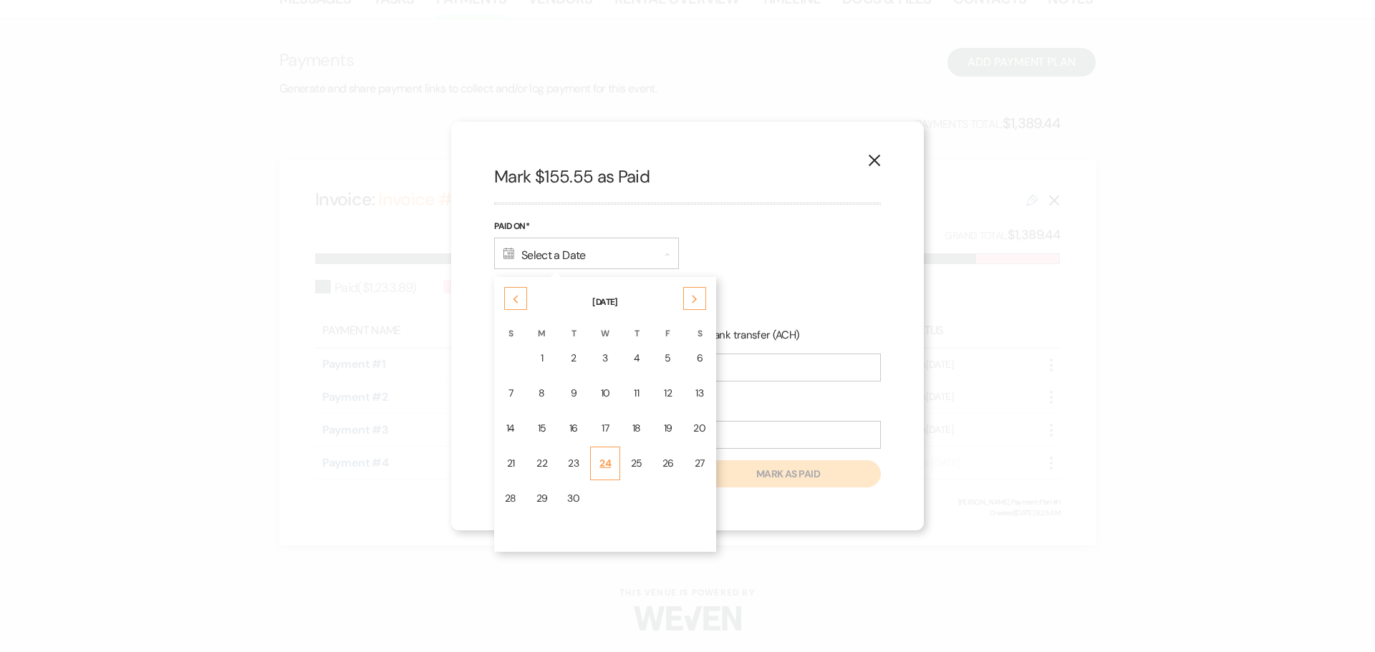
click at [607, 468] on div "24" at bounding box center [604, 463] width 11 height 15
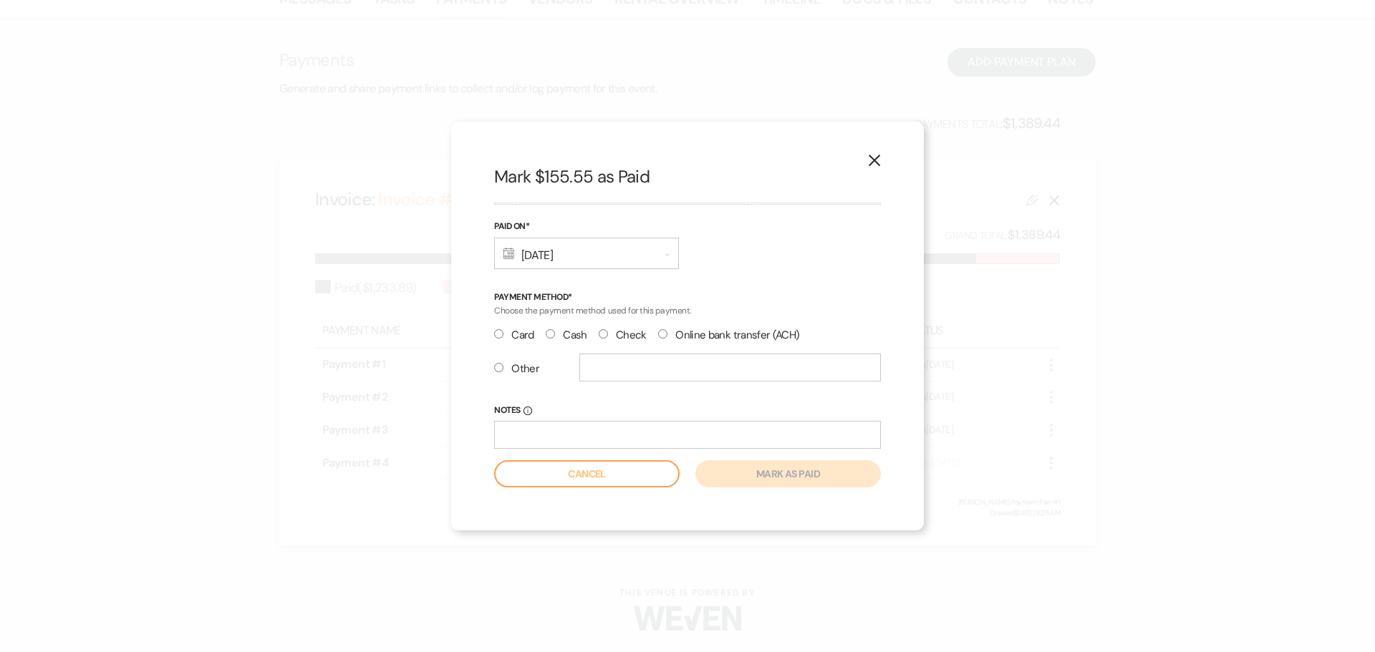
click at [506, 335] on label "Card" at bounding box center [514, 335] width 40 height 19
click at [503, 335] on input "Card" at bounding box center [498, 333] width 9 height 9
radio input "true"
click at [812, 473] on button "Mark as paid" at bounding box center [787, 473] width 185 height 27
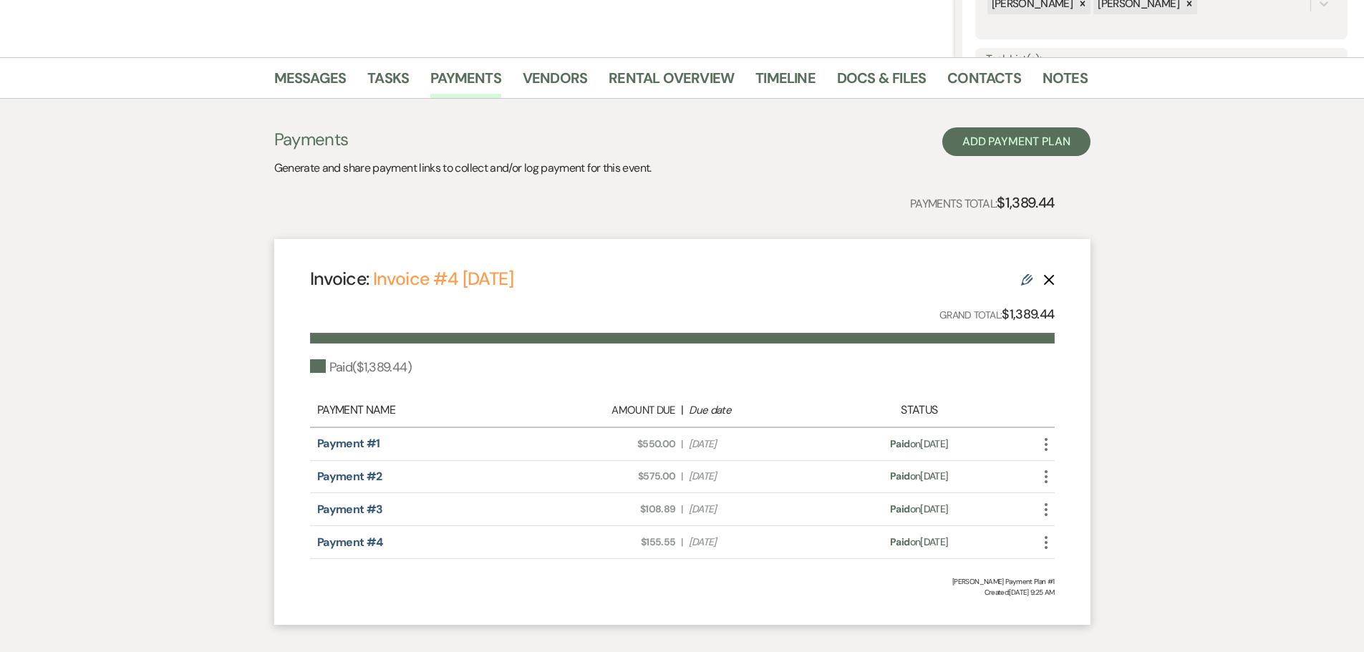
scroll to position [24, 0]
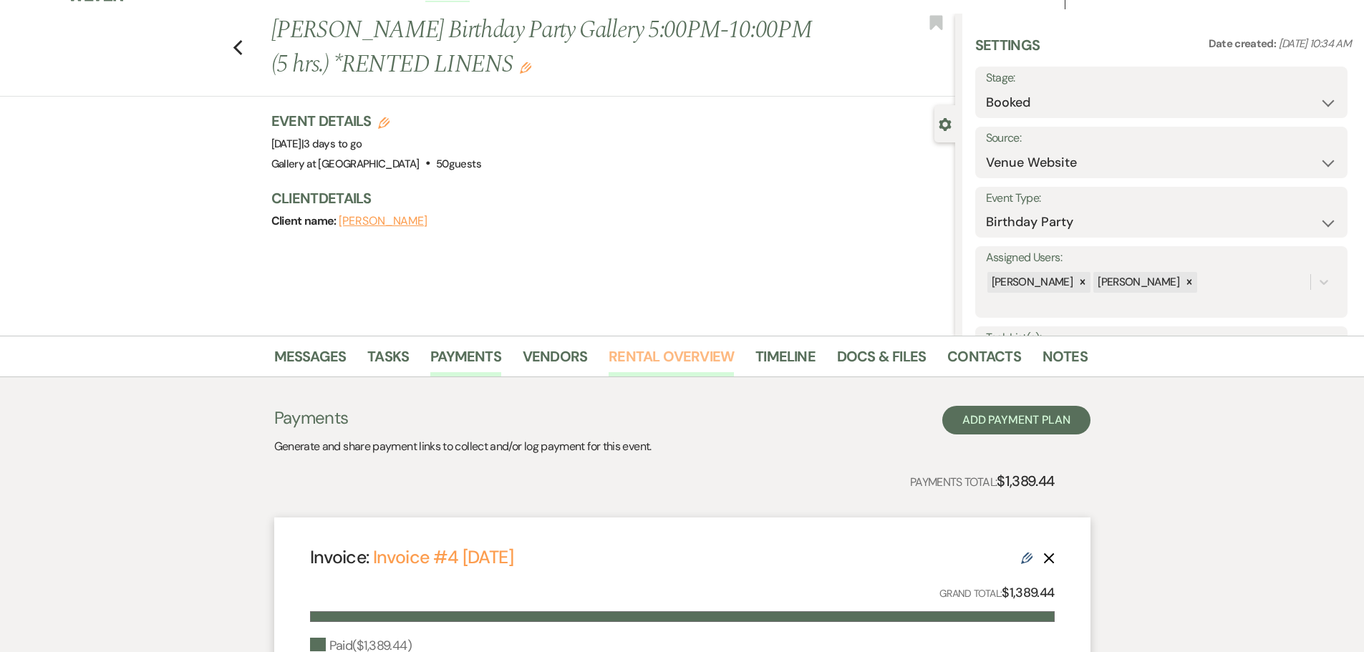
click at [647, 347] on link "Rental Overview" at bounding box center [671, 361] width 125 height 32
